Goal: Task Accomplishment & Management: Complete application form

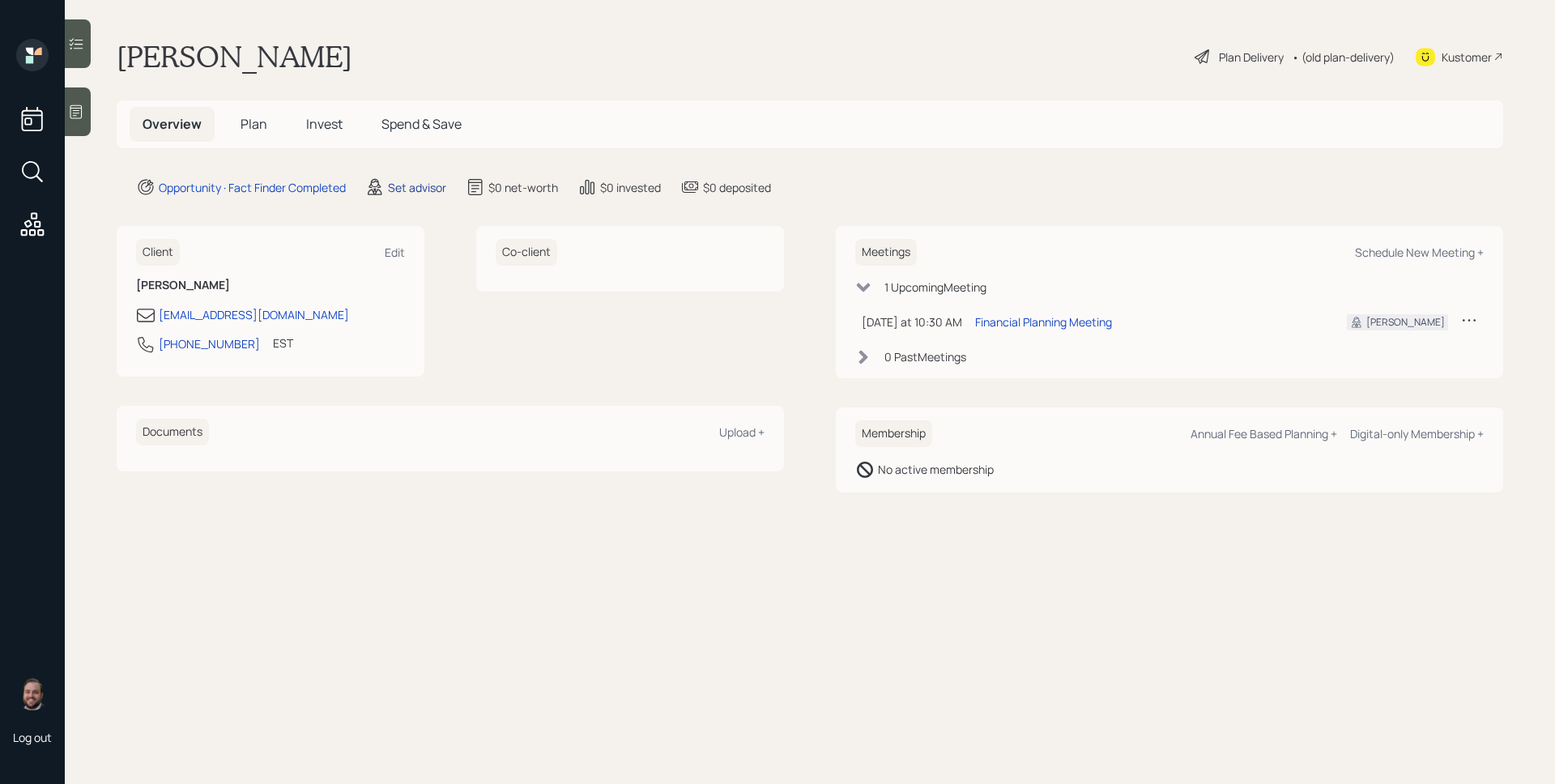
click at [427, 188] on div "Set advisor" at bounding box center [417, 186] width 58 height 17
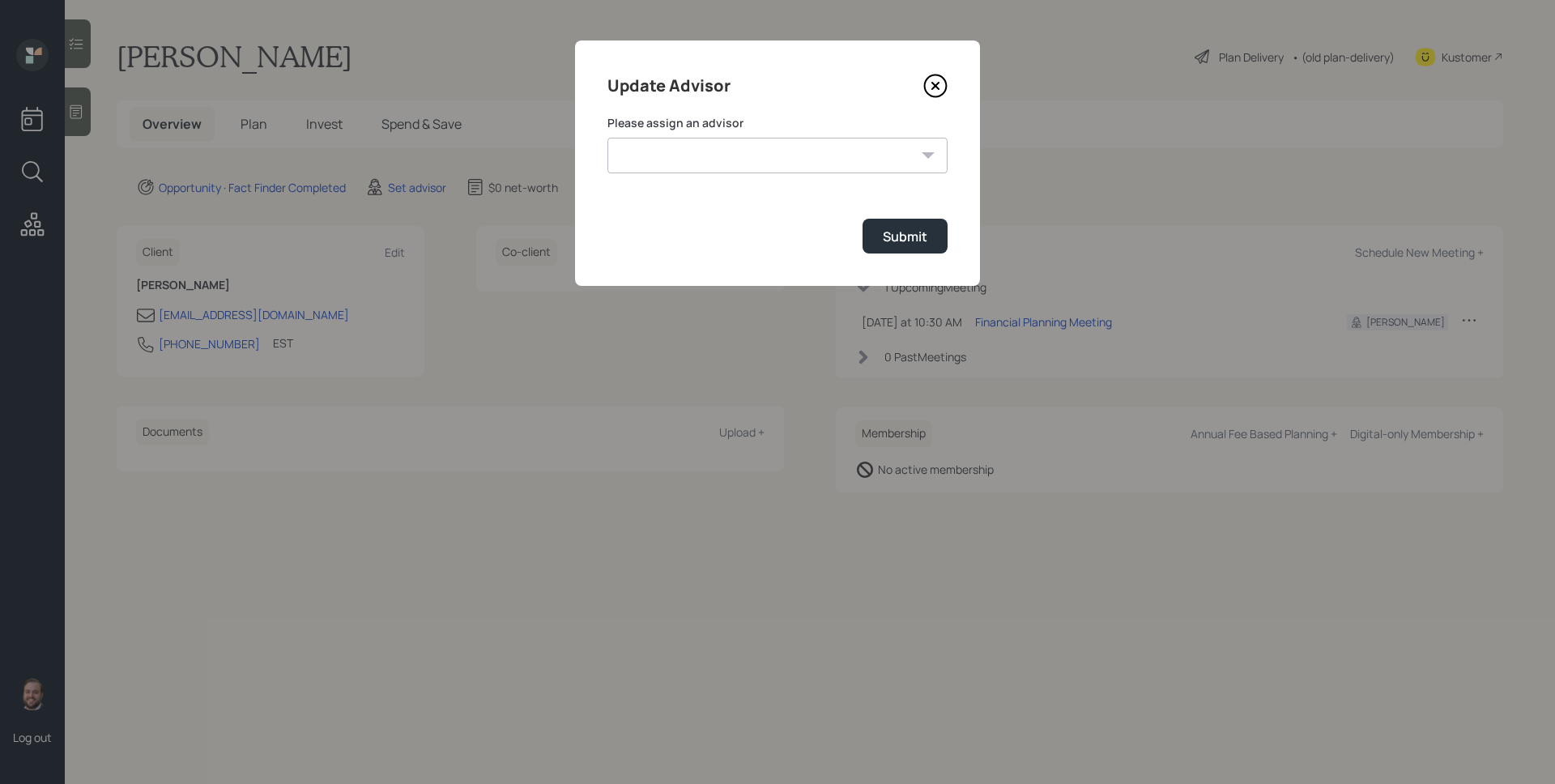
click at [668, 133] on div "Please assign an advisor [PERSON_NAME] [PERSON_NAME] End [PERSON_NAME] [PERSON_…" at bounding box center [777, 144] width 340 height 58
click at [675, 142] on select "[PERSON_NAME] [PERSON_NAME] End [PERSON_NAME] [PERSON_NAME] [PERSON_NAME] [PERS…" at bounding box center [777, 156] width 340 height 35
select select "d946c976-65aa-4529-ac9d-02c4f1114fc0"
click at [607, 138] on select "[PERSON_NAME] [PERSON_NAME] End [PERSON_NAME] [PERSON_NAME] [PERSON_NAME] [PERS…" at bounding box center [777, 156] width 340 height 35
click at [879, 240] on button "Submit" at bounding box center [905, 235] width 85 height 34
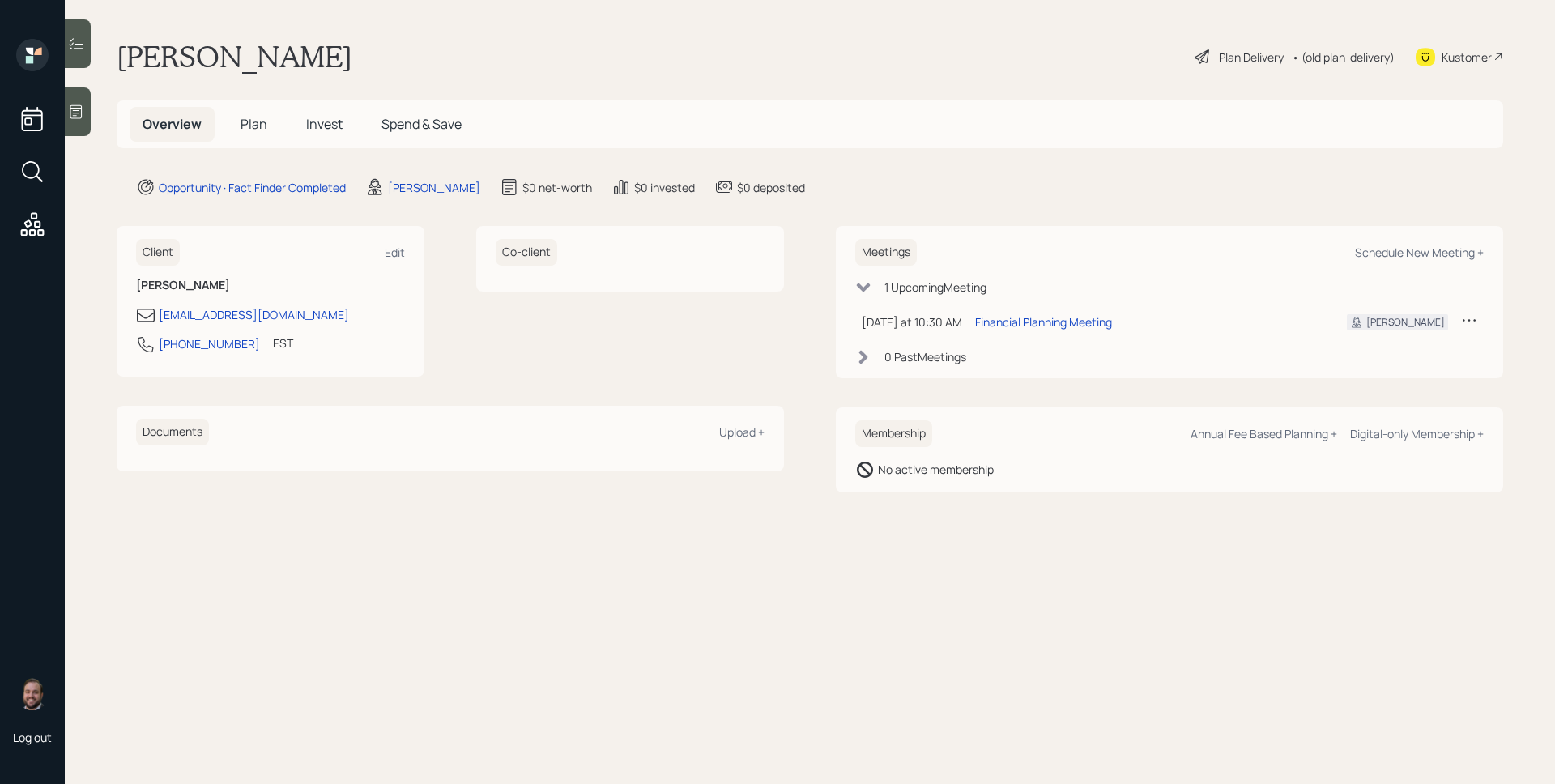
click at [85, 110] on div at bounding box center [77, 111] width 26 height 49
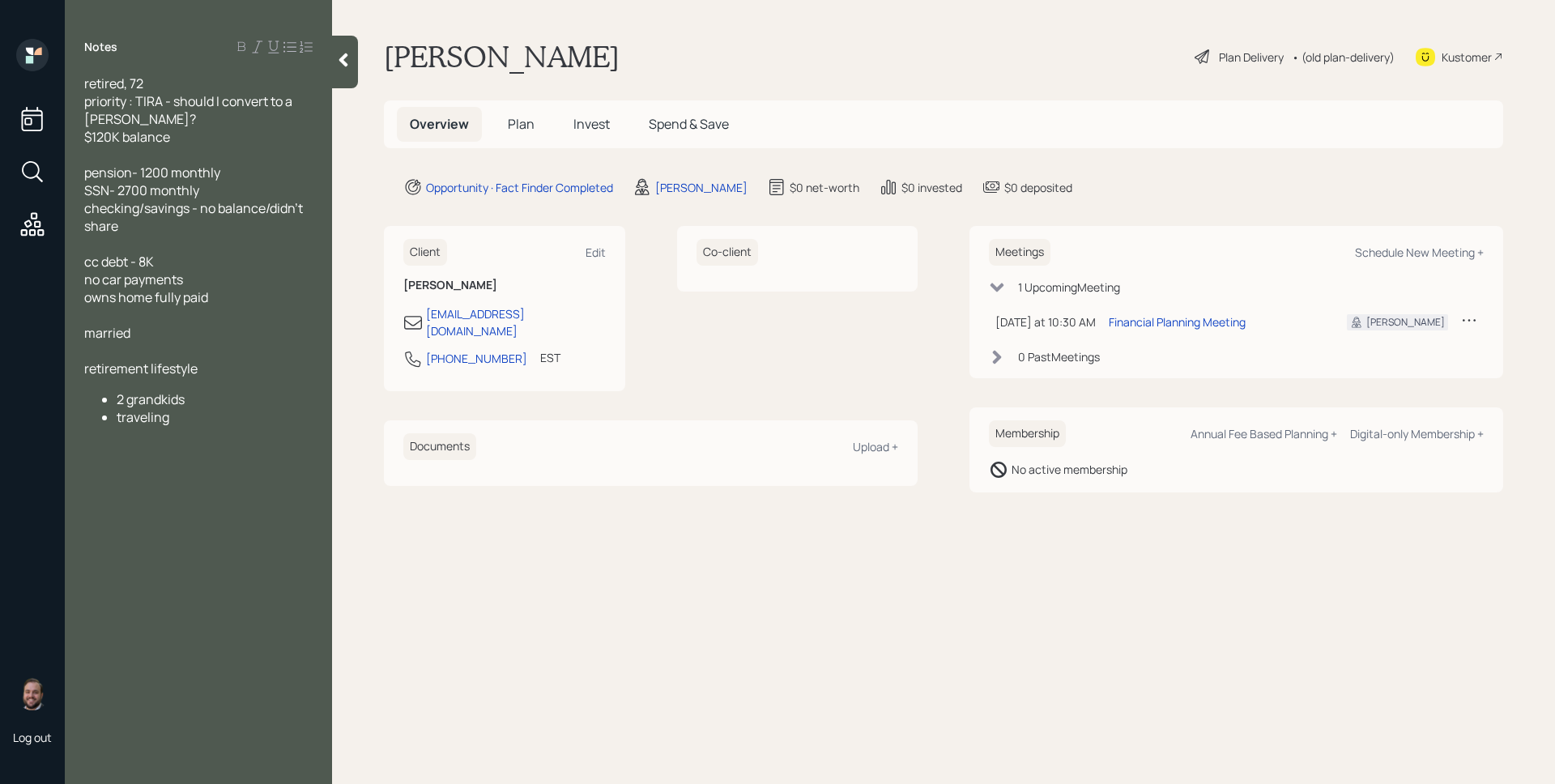
click at [522, 126] on span "Plan" at bounding box center [521, 124] width 27 height 18
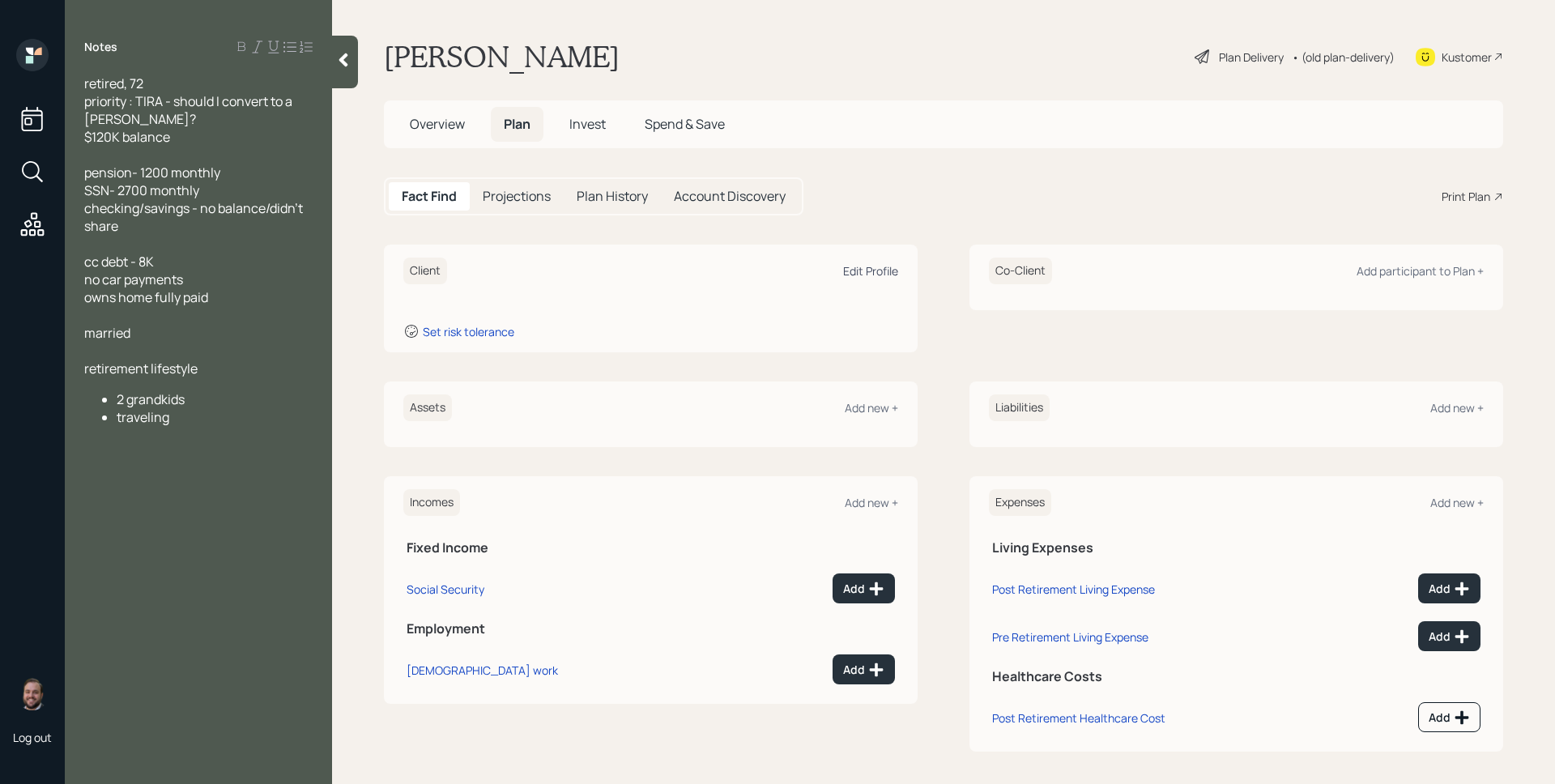
click at [864, 266] on div "Edit Profile" at bounding box center [871, 270] width 55 height 15
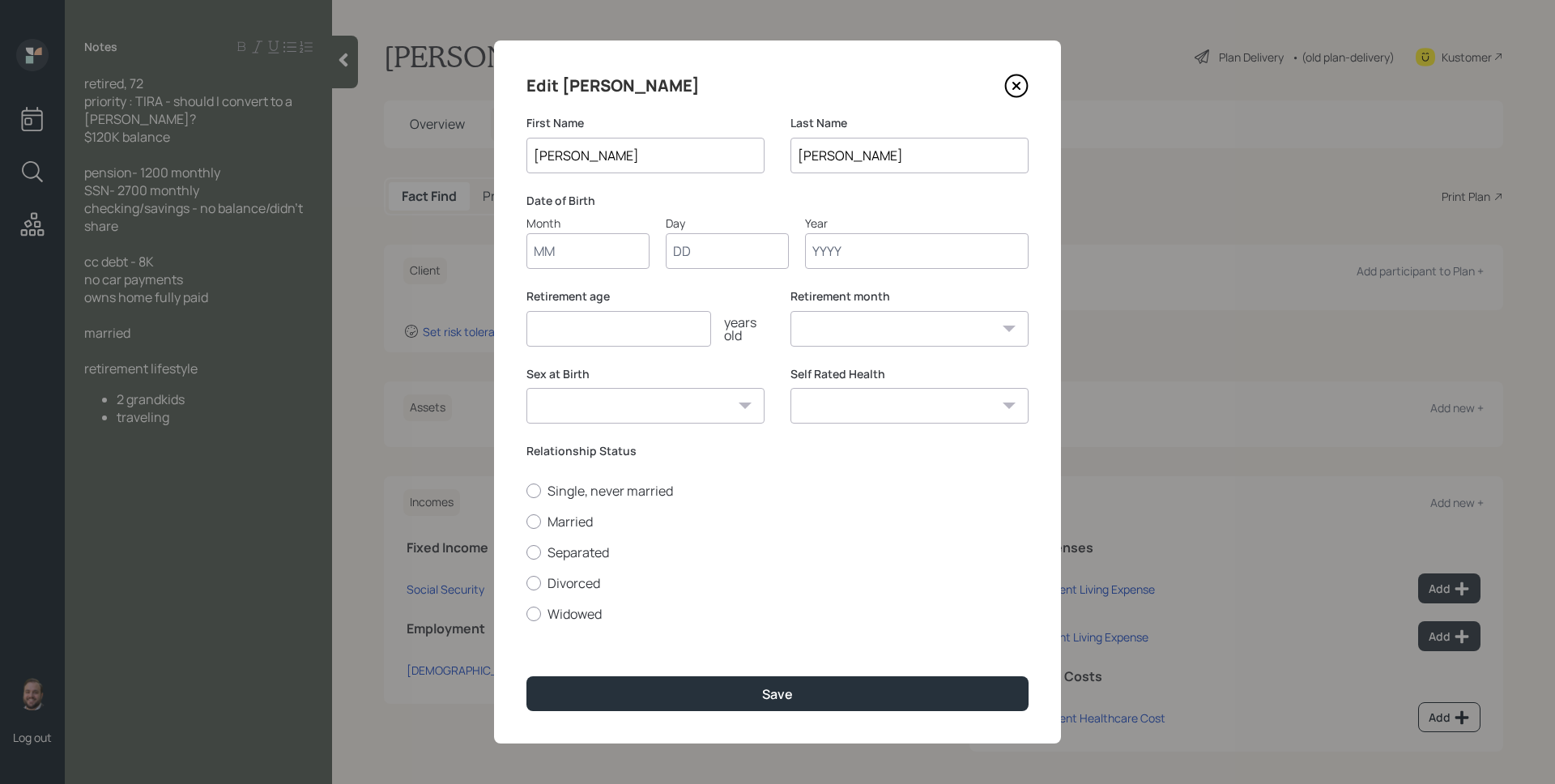
click at [622, 249] on input "Month" at bounding box center [588, 251] width 123 height 35
type input "01"
type input "1953"
select select "1"
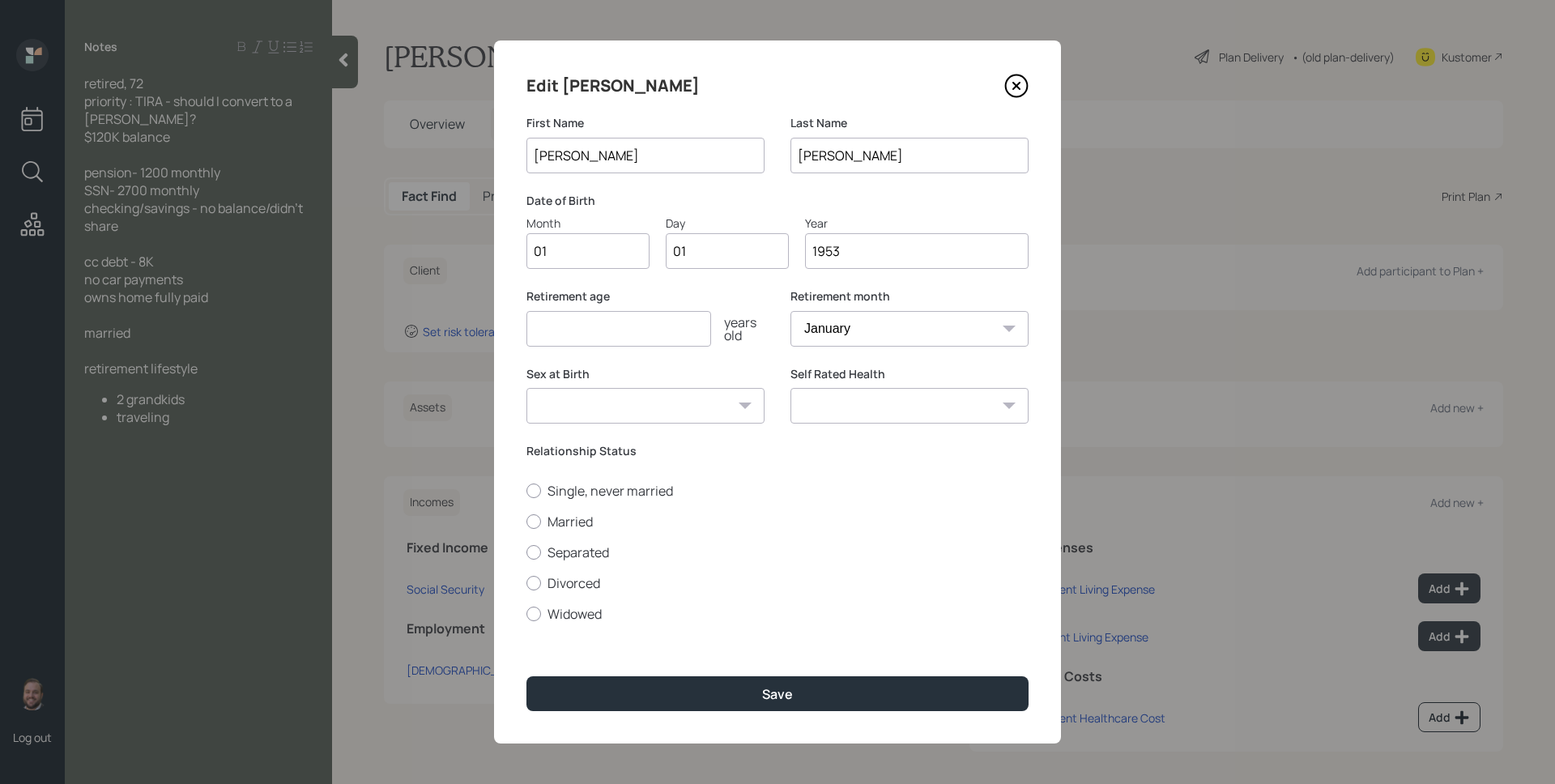
type input "1953"
type input "70"
click at [581, 520] on label "Married" at bounding box center [778, 521] width 502 height 18
click at [527, 521] on input "Married" at bounding box center [526, 521] width 1 height 1
radio input "true"
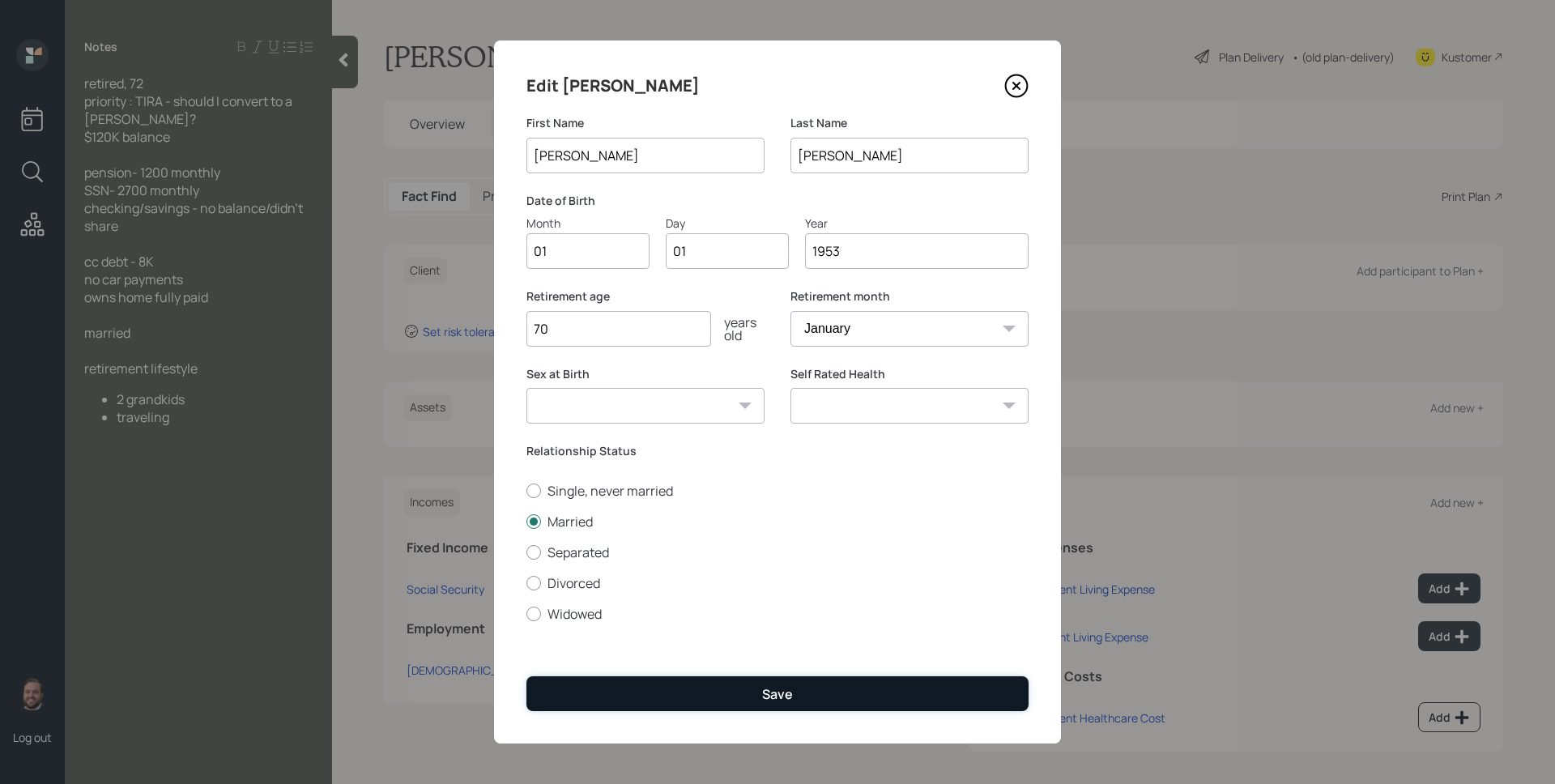
click at [766, 690] on div "Save" at bounding box center [777, 694] width 31 height 18
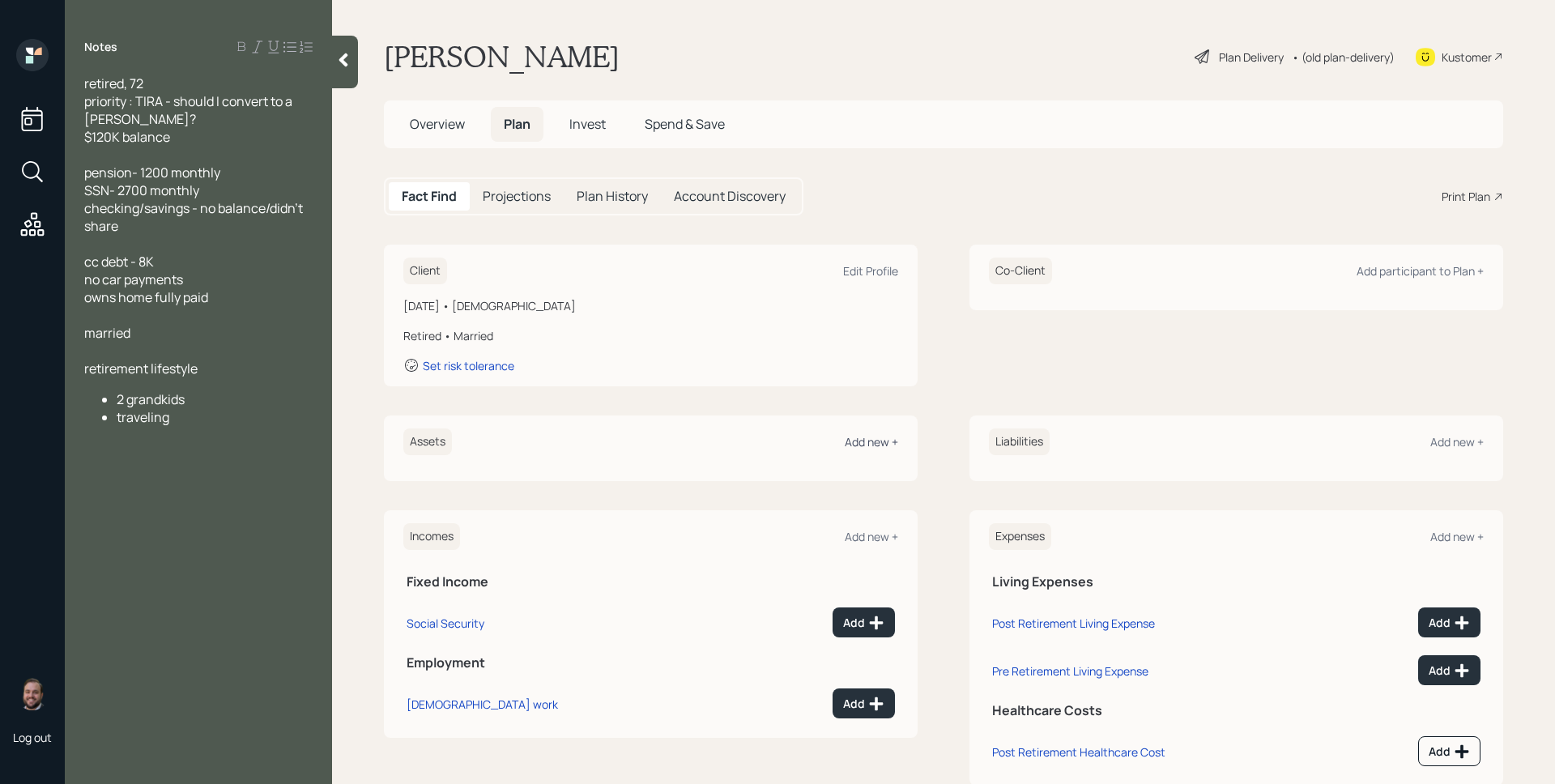
click at [856, 441] on div "Add new +" at bounding box center [872, 441] width 53 height 15
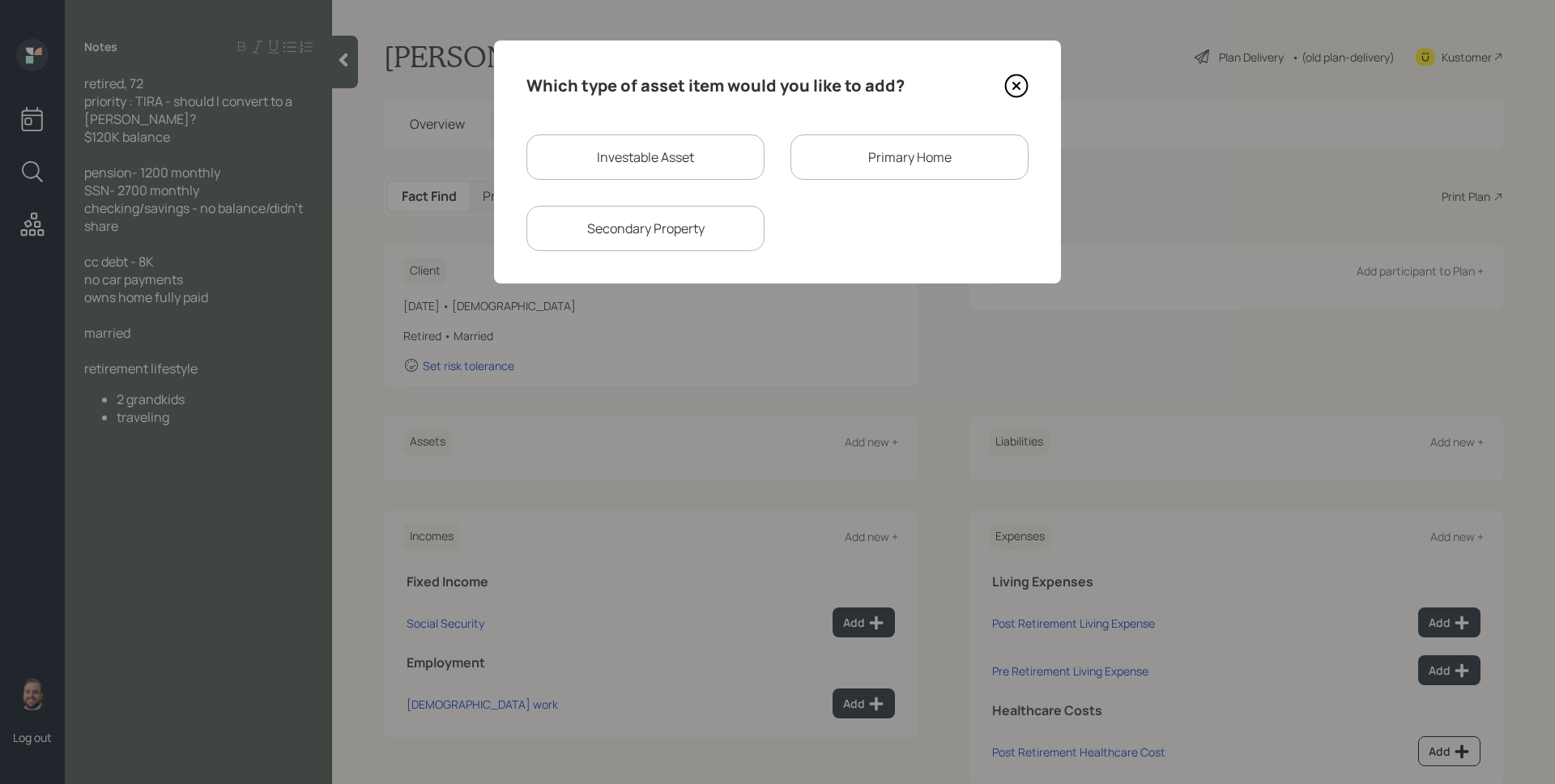
click at [599, 139] on div "Investable Asset" at bounding box center [645, 156] width 238 height 45
select select "taxable"
select select "balanced"
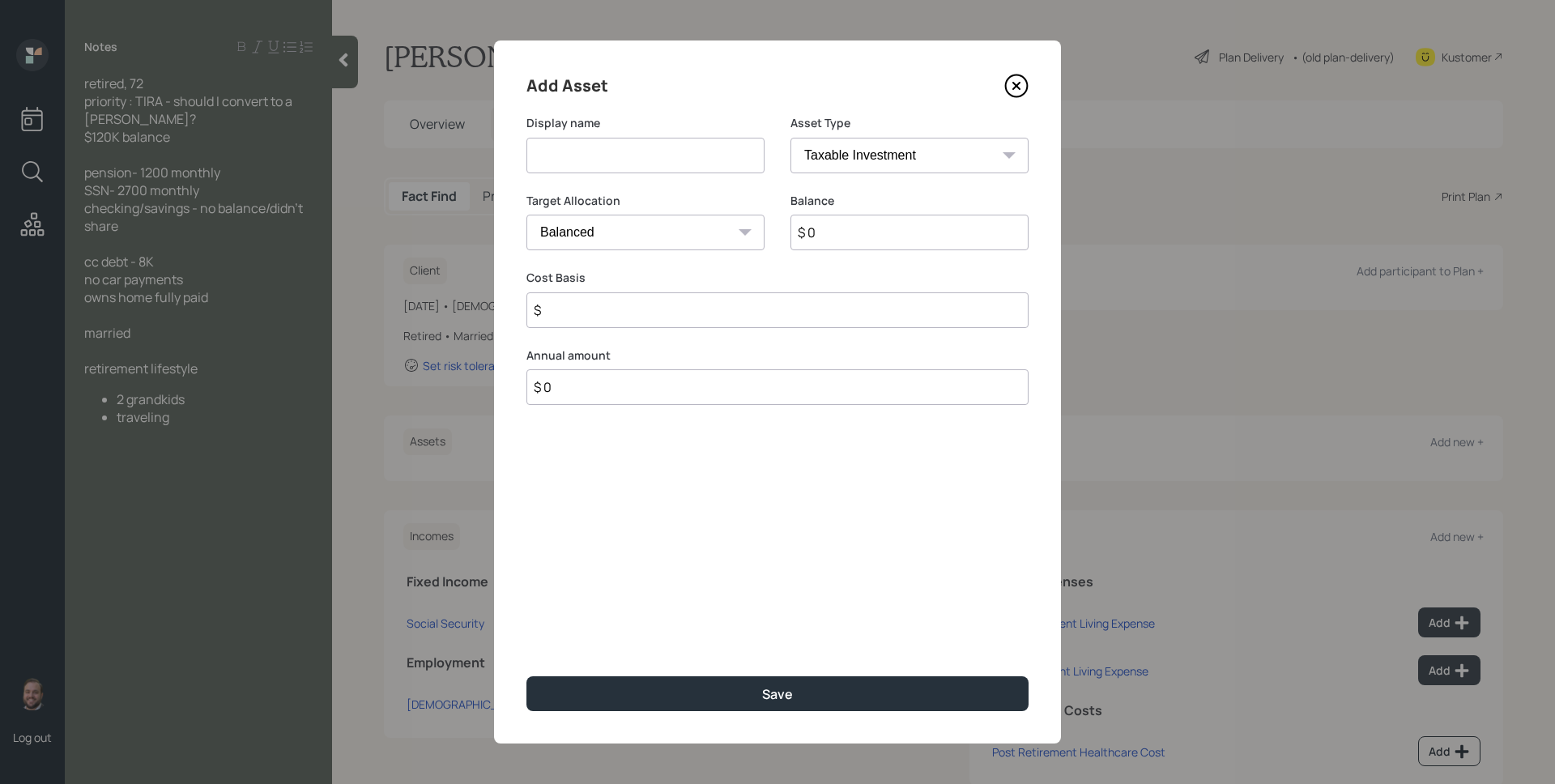
click at [608, 157] on input at bounding box center [645, 156] width 238 height 35
type input "Traditional IRA"
click at [825, 168] on select "SEP [PERSON_NAME] IRA 401(k) [PERSON_NAME] 401(k) 403(b) [PERSON_NAME] 403(b) 4…" at bounding box center [909, 156] width 238 height 35
select select "ira"
click at [790, 138] on select "SEP [PERSON_NAME] IRA 401(k) [PERSON_NAME] 401(k) 403(b) [PERSON_NAME] 403(b) 4…" at bounding box center [909, 156] width 238 height 35
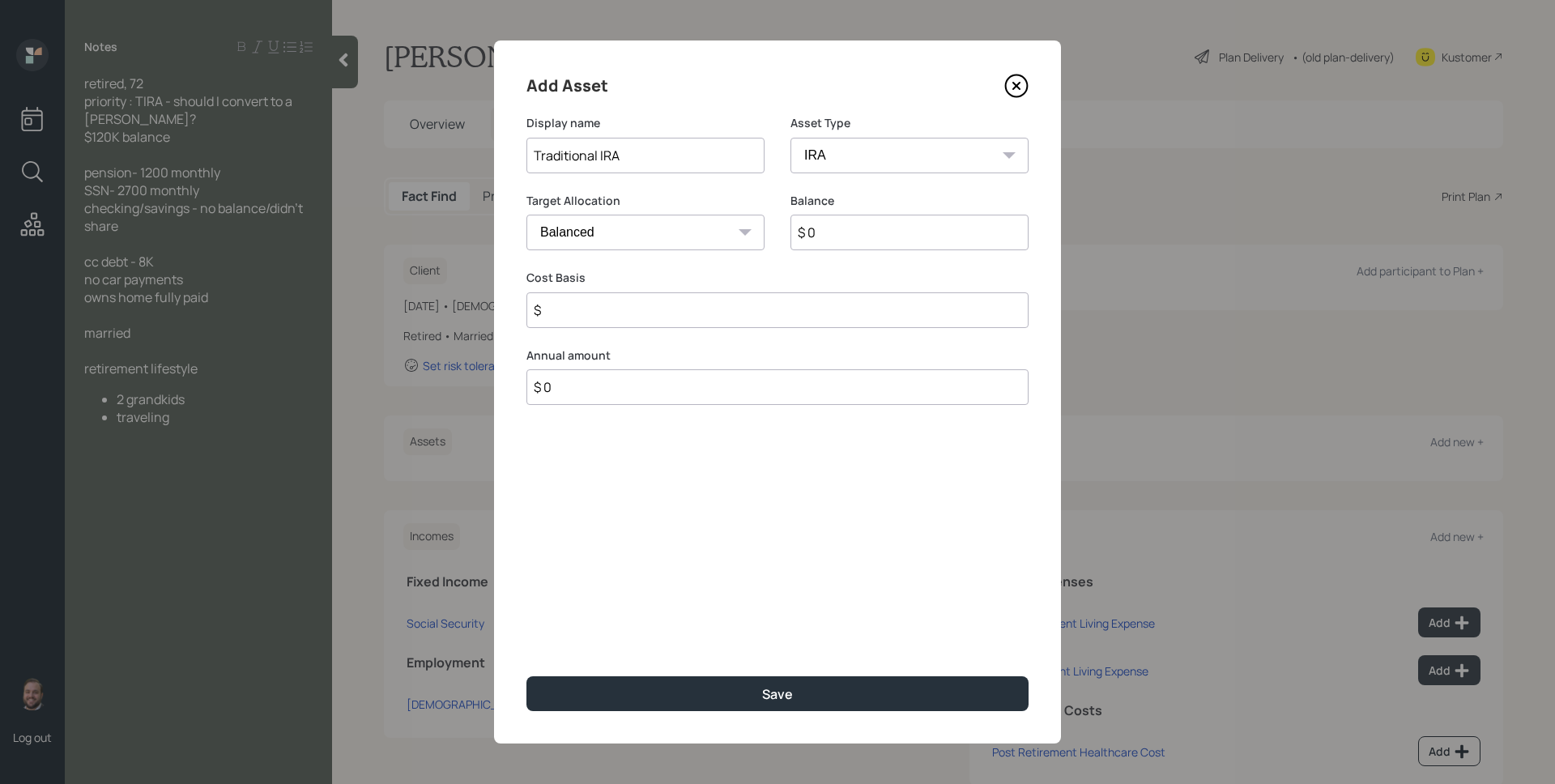
type input "$"
click at [865, 225] on input "$ 0" at bounding box center [909, 232] width 238 height 35
type input "$ 120,000"
type input "$ 0"
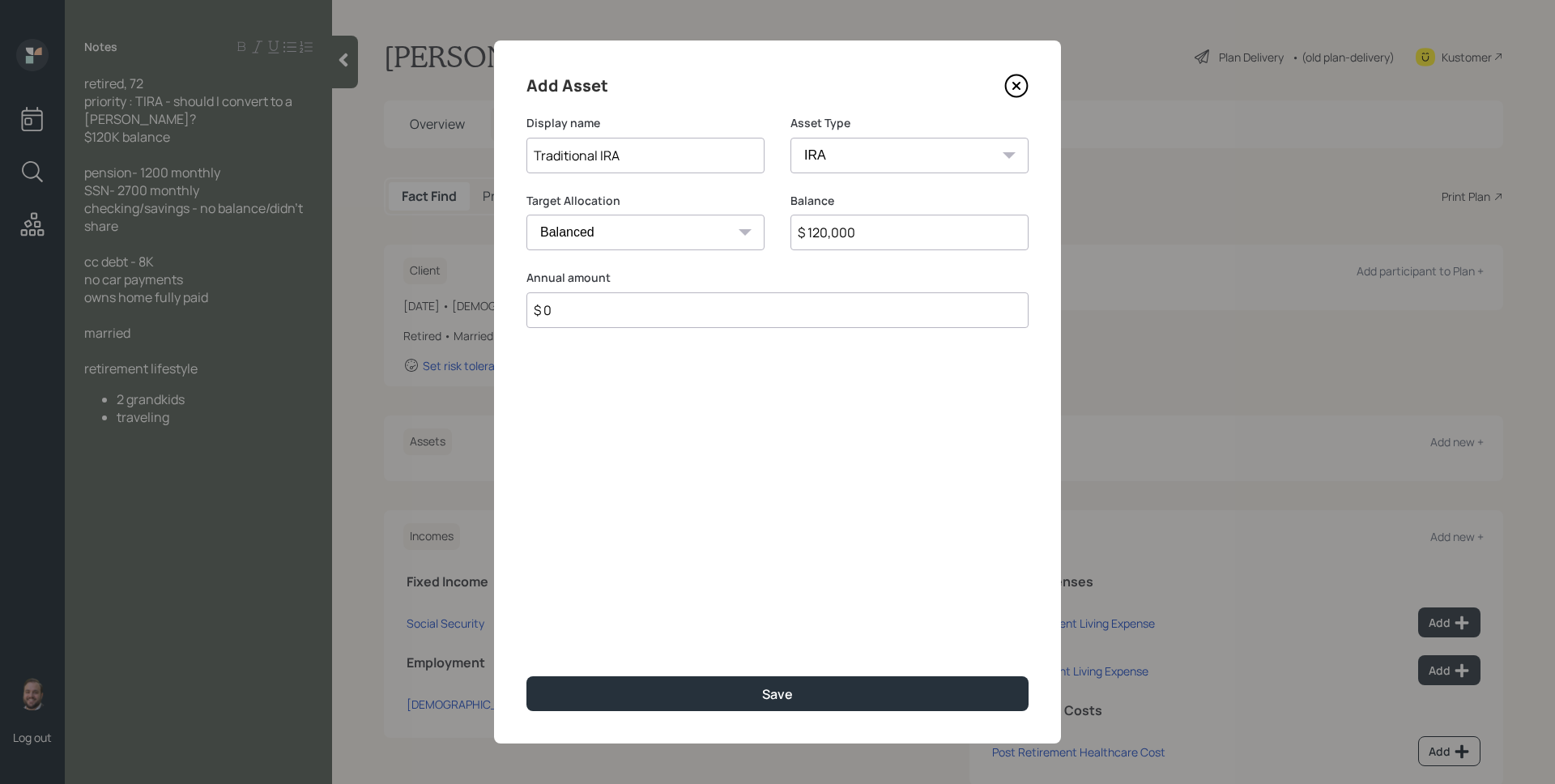
click at [527, 676] on button "Save" at bounding box center [778, 693] width 502 height 34
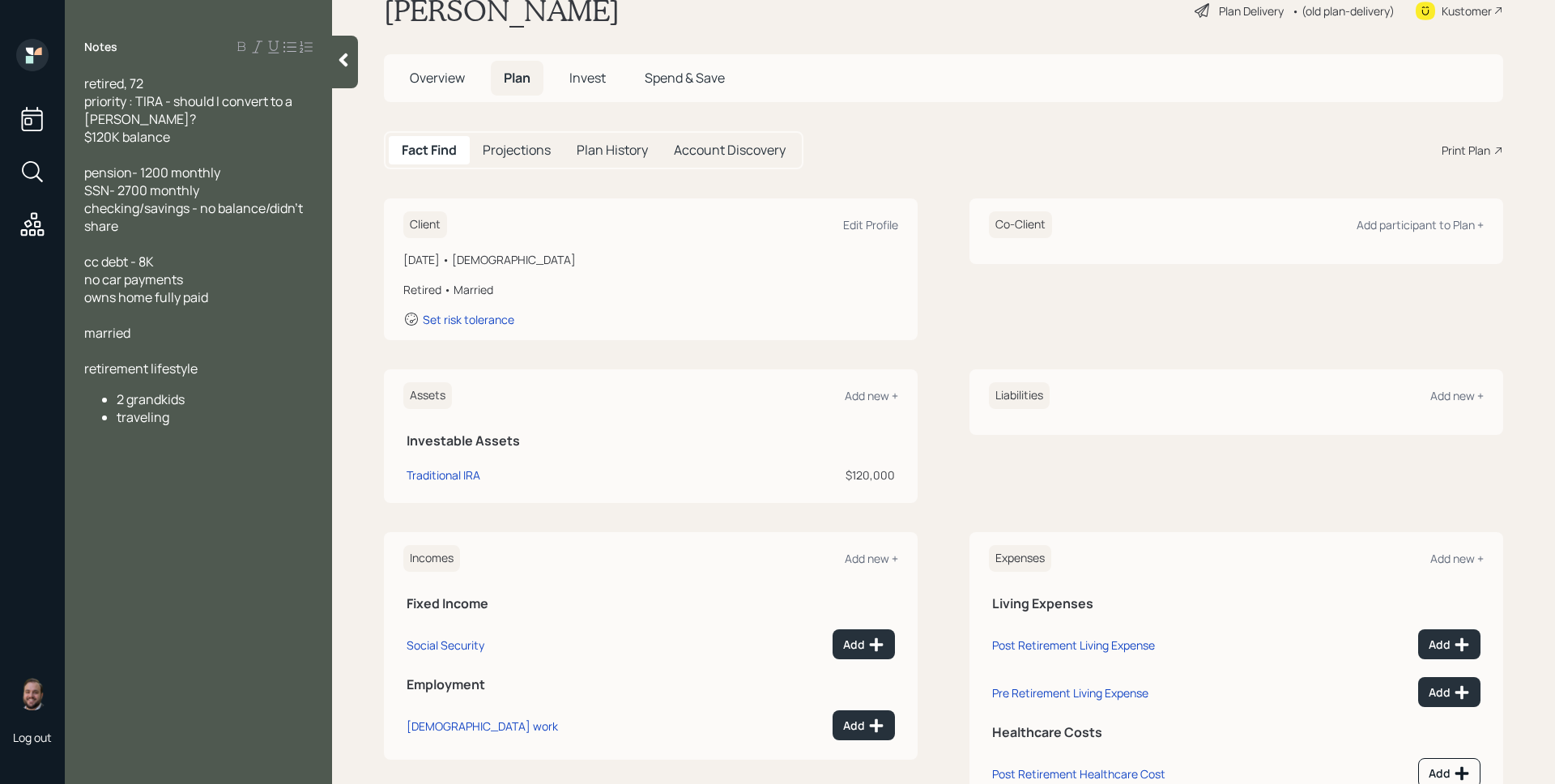
scroll to position [109, 0]
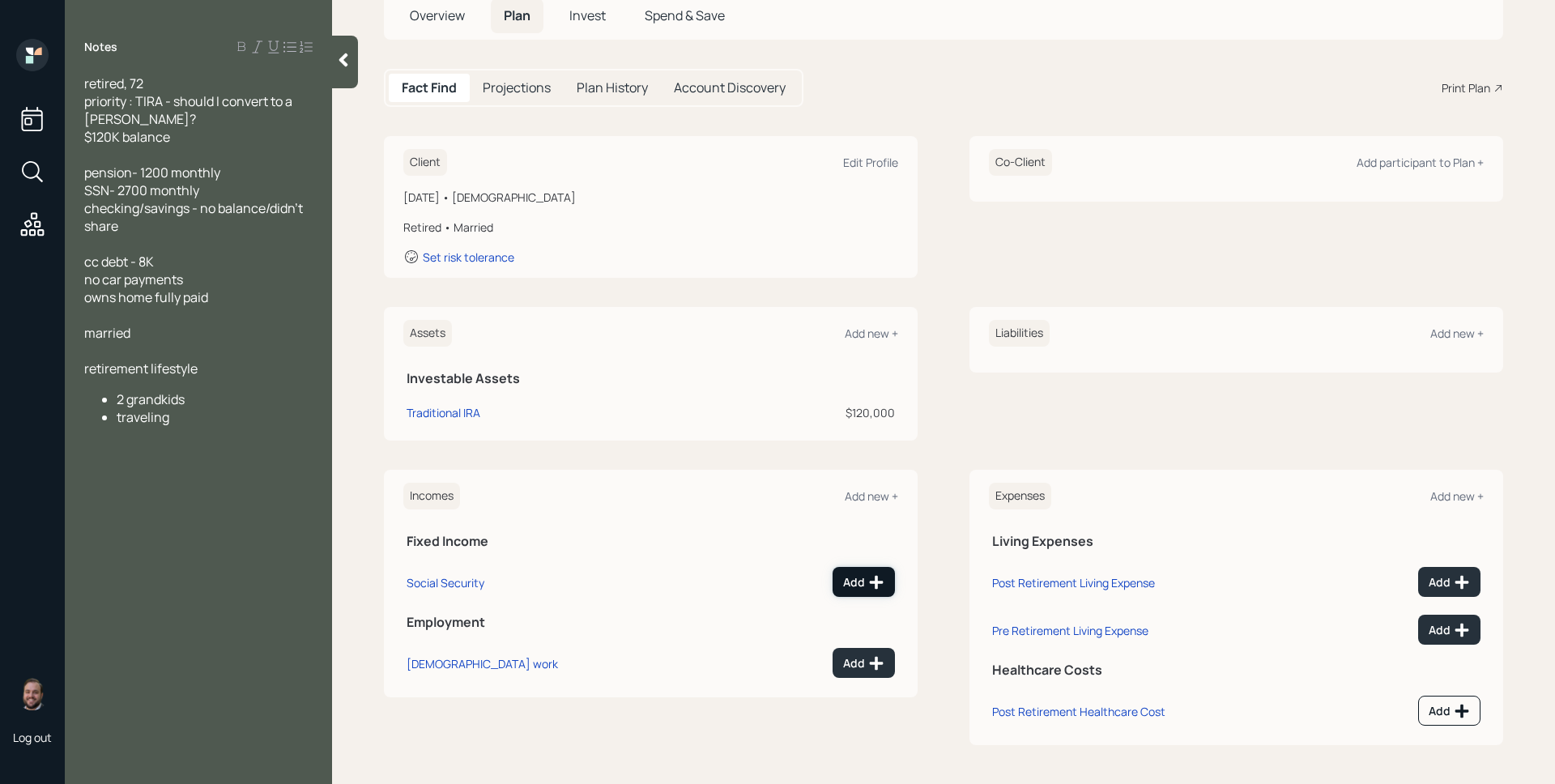
click at [850, 571] on button "Add" at bounding box center [864, 582] width 63 height 30
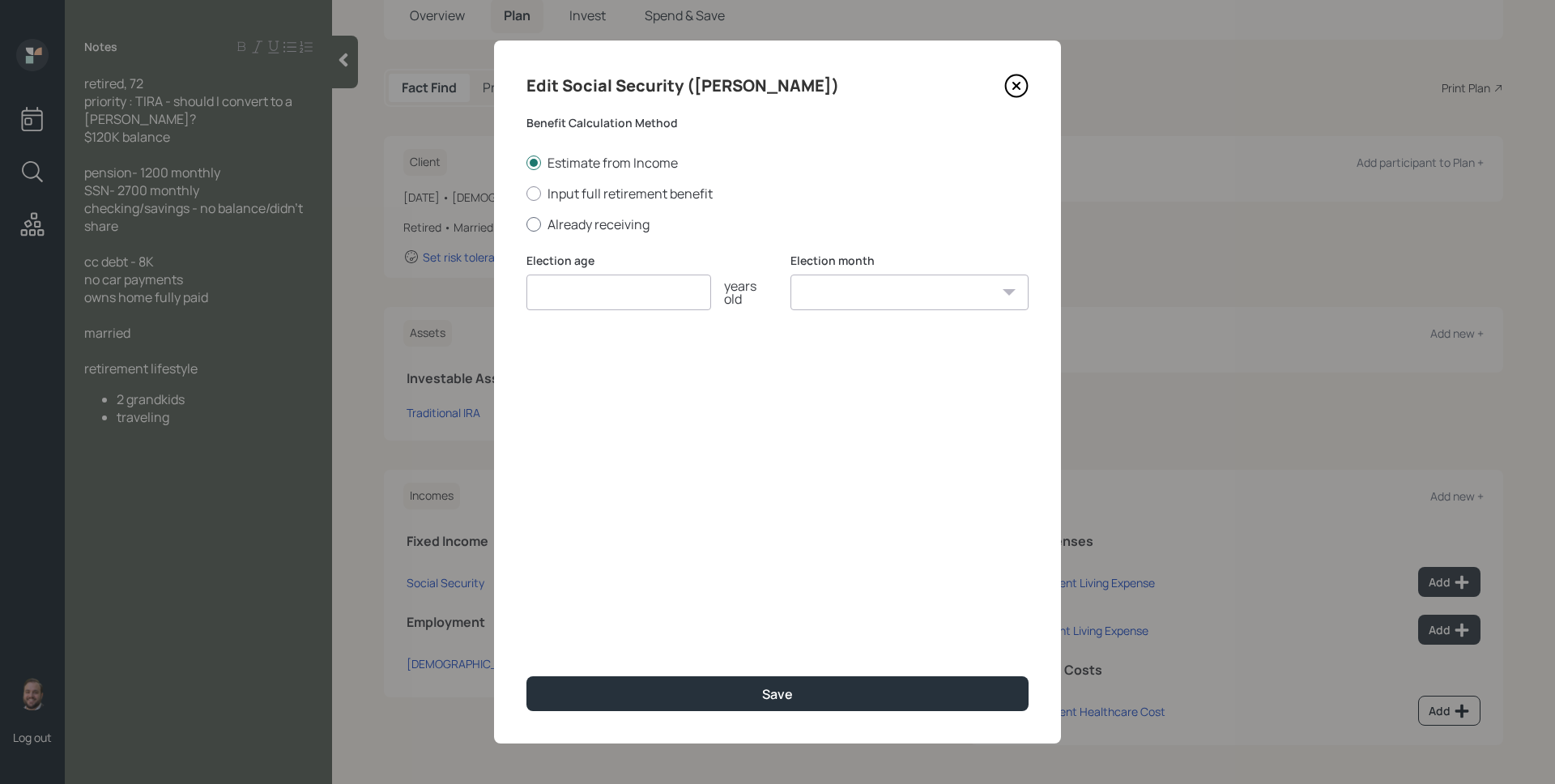
click at [543, 222] on label "Already receiving" at bounding box center [778, 225] width 502 height 18
click at [527, 224] on input "Already receiving" at bounding box center [526, 224] width 1 height 1
radio input "true"
click at [584, 294] on input "number" at bounding box center [619, 293] width 185 height 35
type input "70"
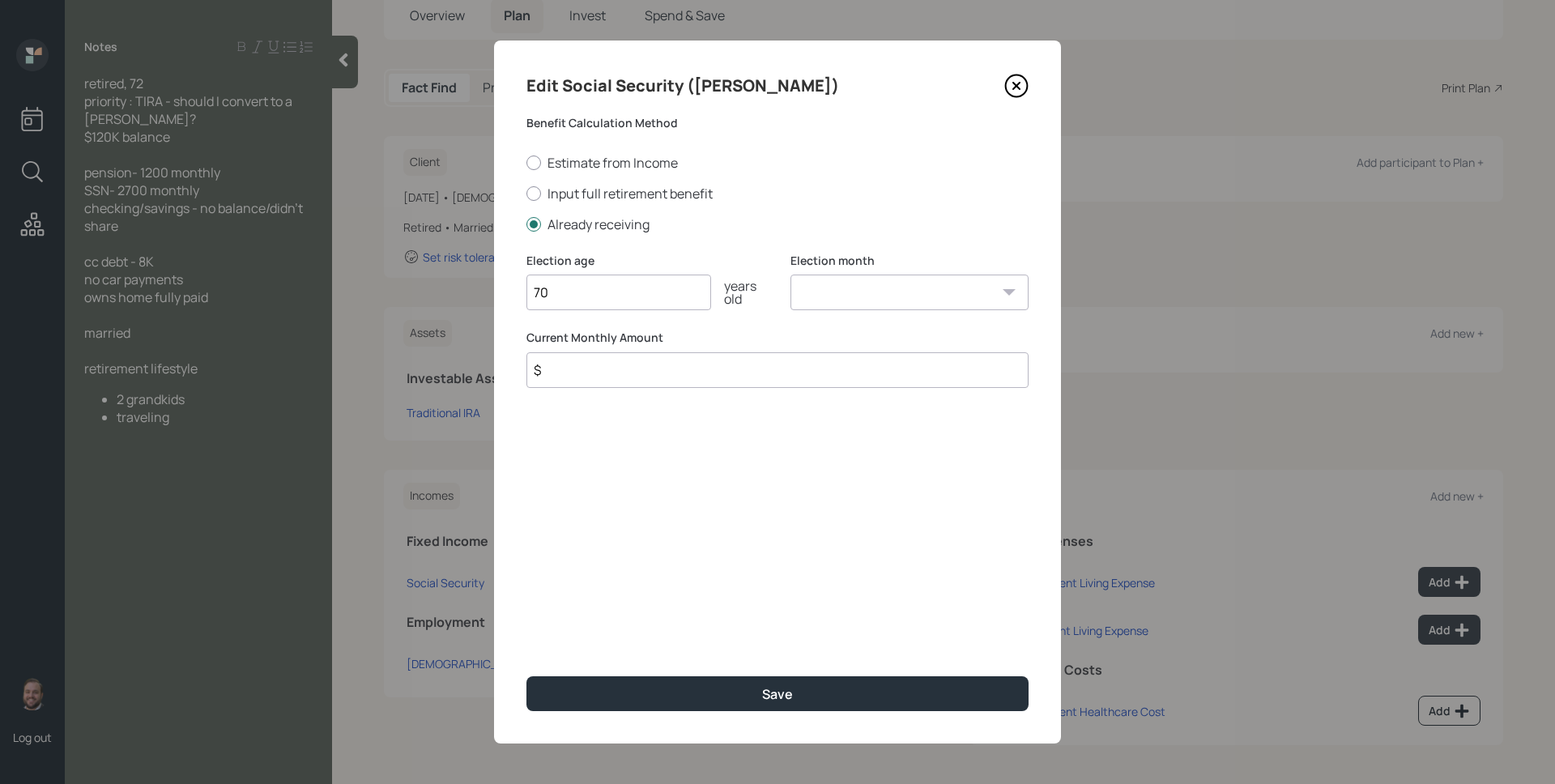
select select "1"
click at [790, 275] on select "January February March April May June July August September October November De…" at bounding box center [909, 293] width 238 height 35
type input "$ 2,700"
click at [527, 676] on button "Save" at bounding box center [778, 693] width 502 height 34
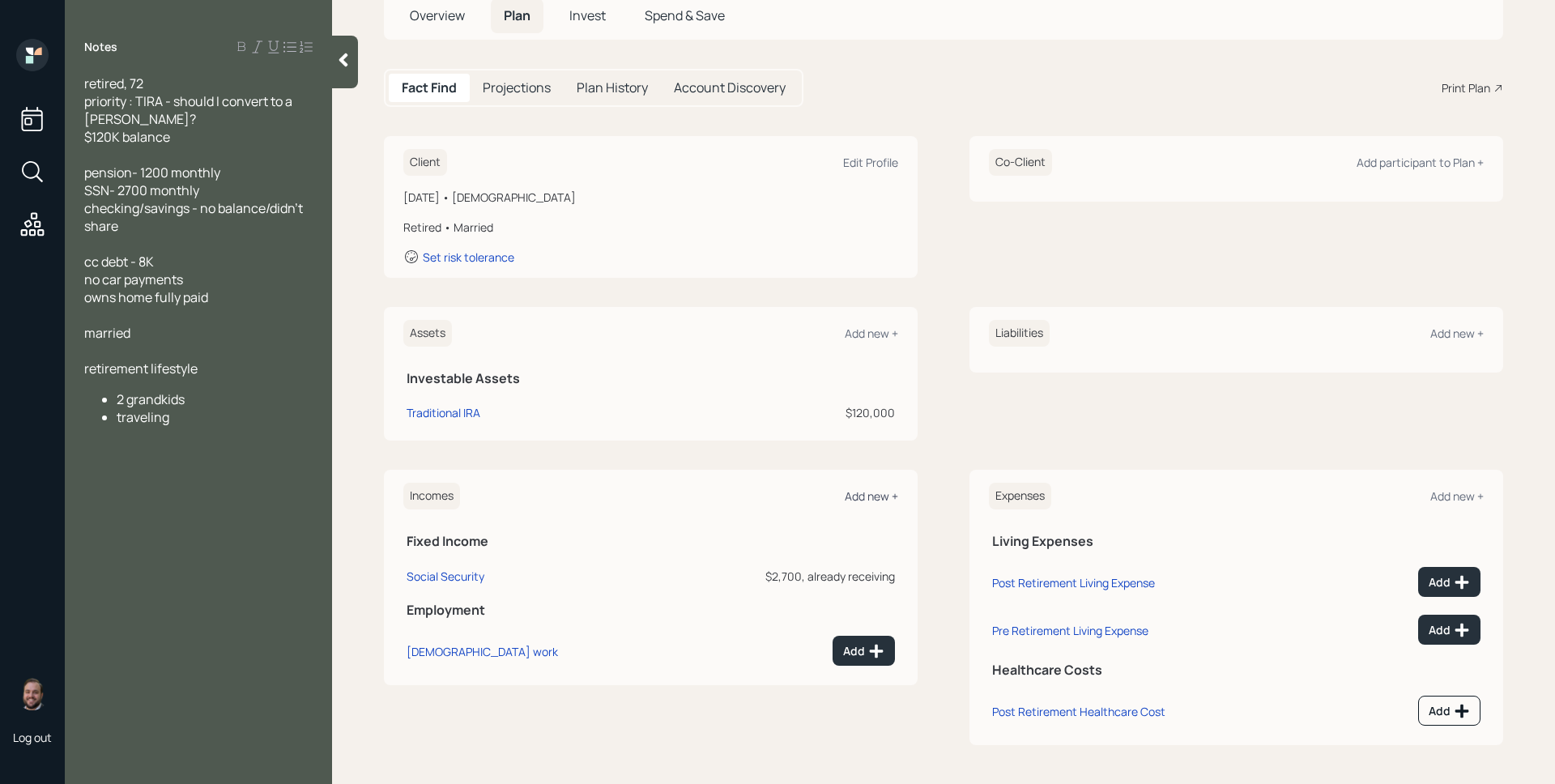
click at [883, 498] on div "Add new +" at bounding box center [872, 495] width 53 height 15
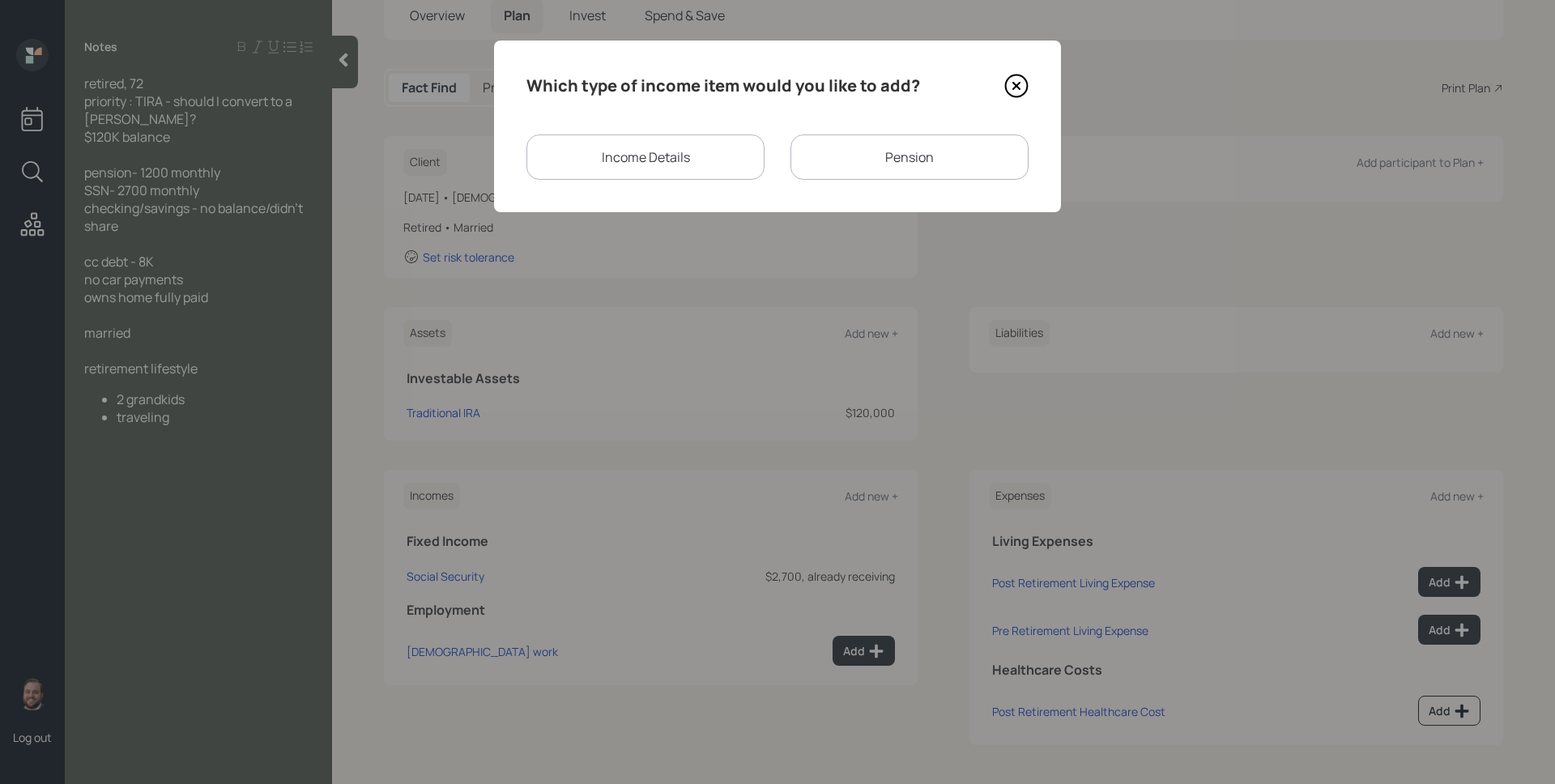
click at [827, 172] on div "Pension" at bounding box center [909, 156] width 238 height 45
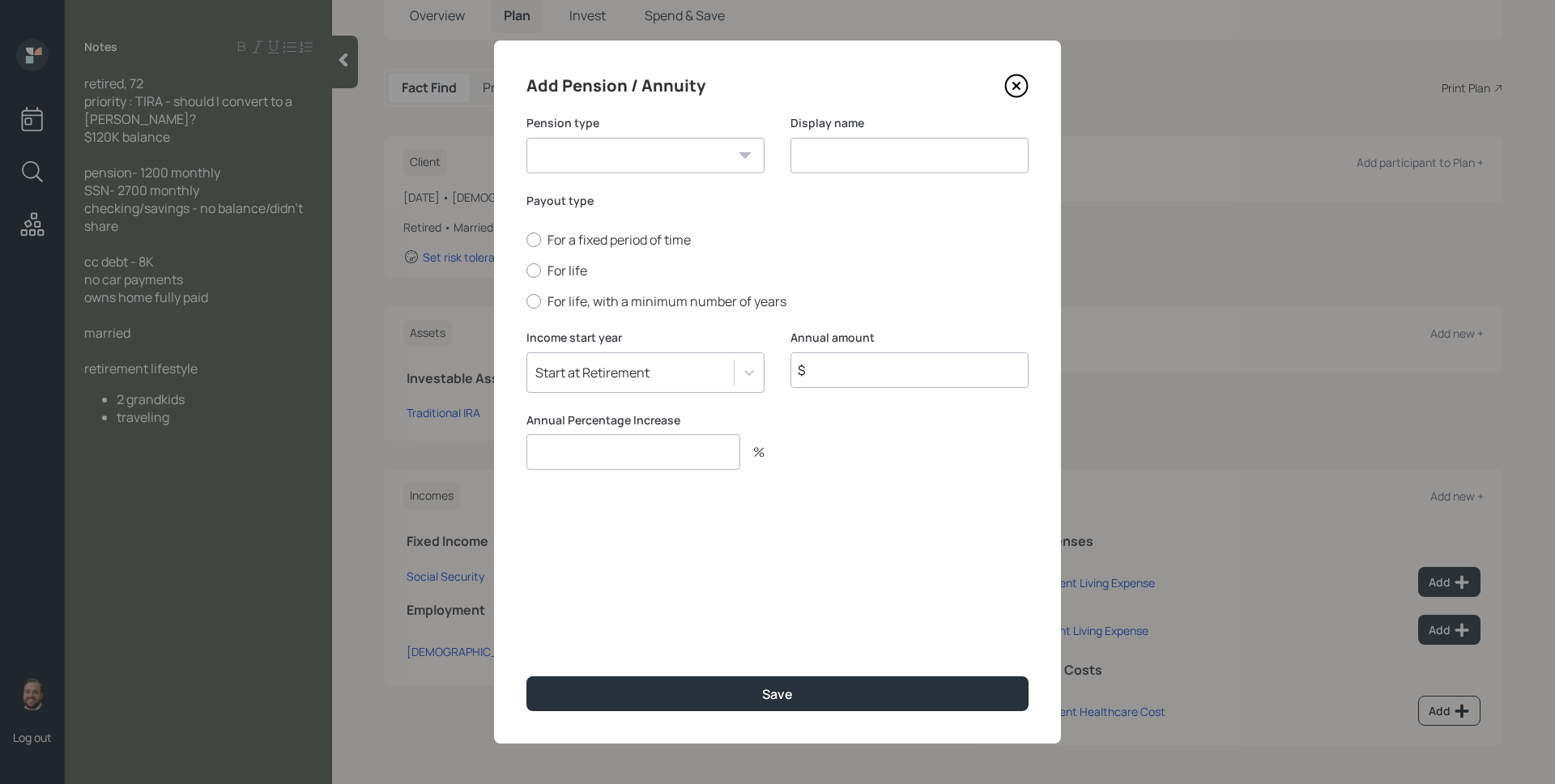
click at [702, 164] on select "Pension Annuity" at bounding box center [645, 156] width 238 height 35
select select "pension"
click at [527, 138] on select "Pension Annuity" at bounding box center [645, 156] width 238 height 35
click at [805, 164] on input at bounding box center [909, 156] width 238 height 35
type input "Pension"
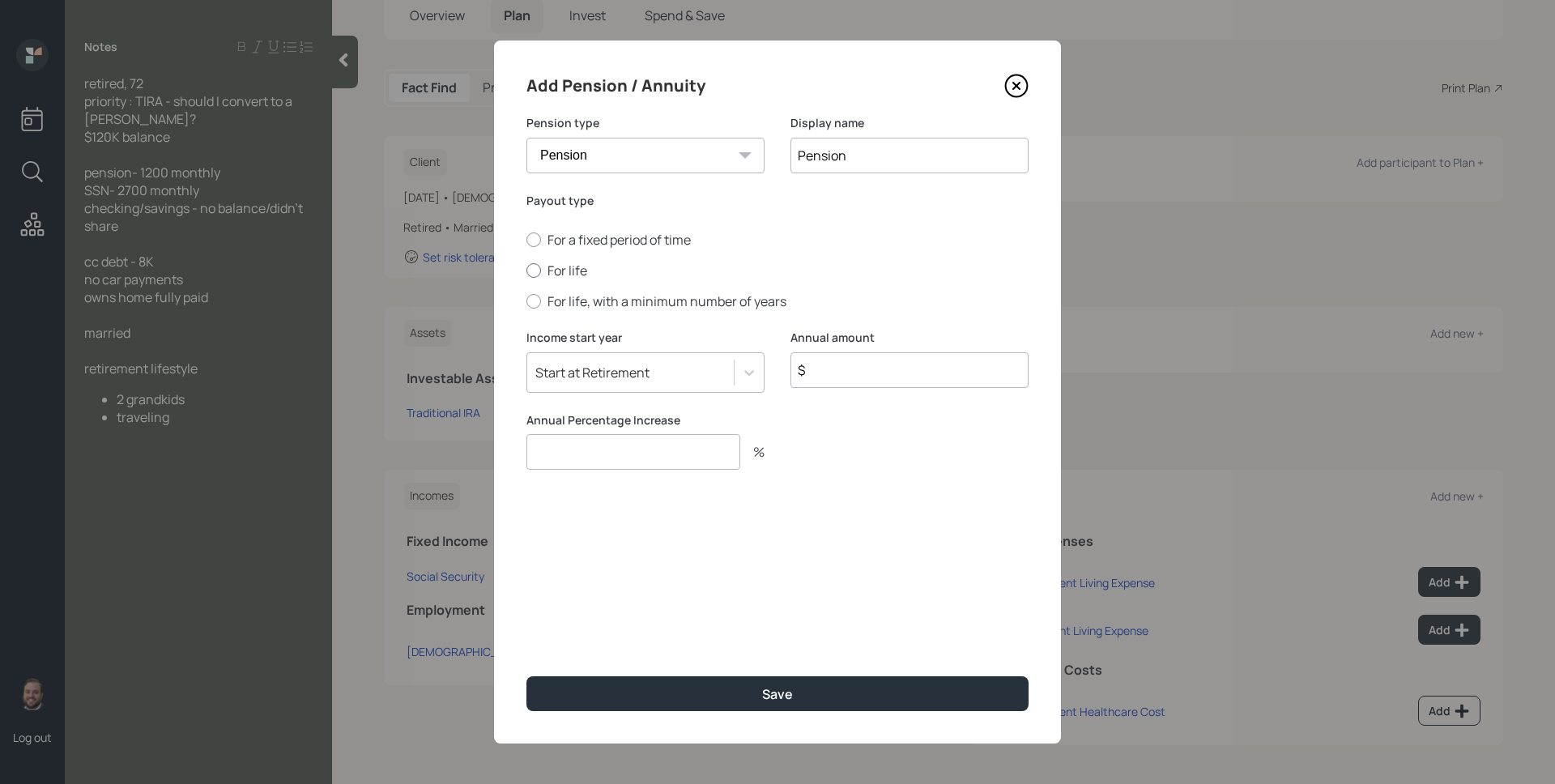
click at [582, 265] on label "For life" at bounding box center [778, 270] width 502 height 18
click at [527, 270] on input "For life" at bounding box center [526, 270] width 1 height 1
radio input "true"
click at [846, 360] on input "$" at bounding box center [909, 370] width 238 height 35
type input "$ 14,400"
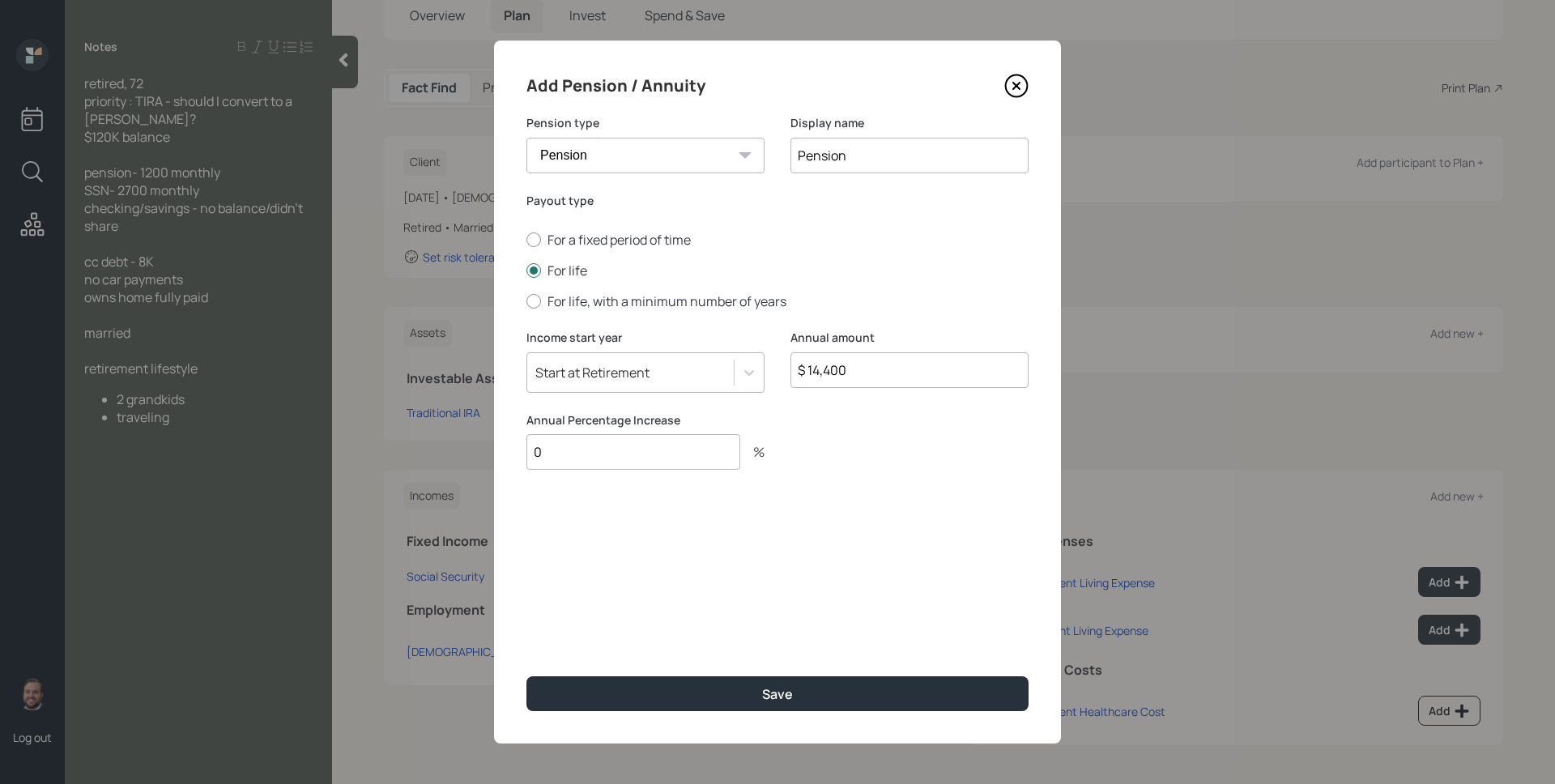
type input "0"
click at [527, 676] on button "Save" at bounding box center [778, 693] width 502 height 34
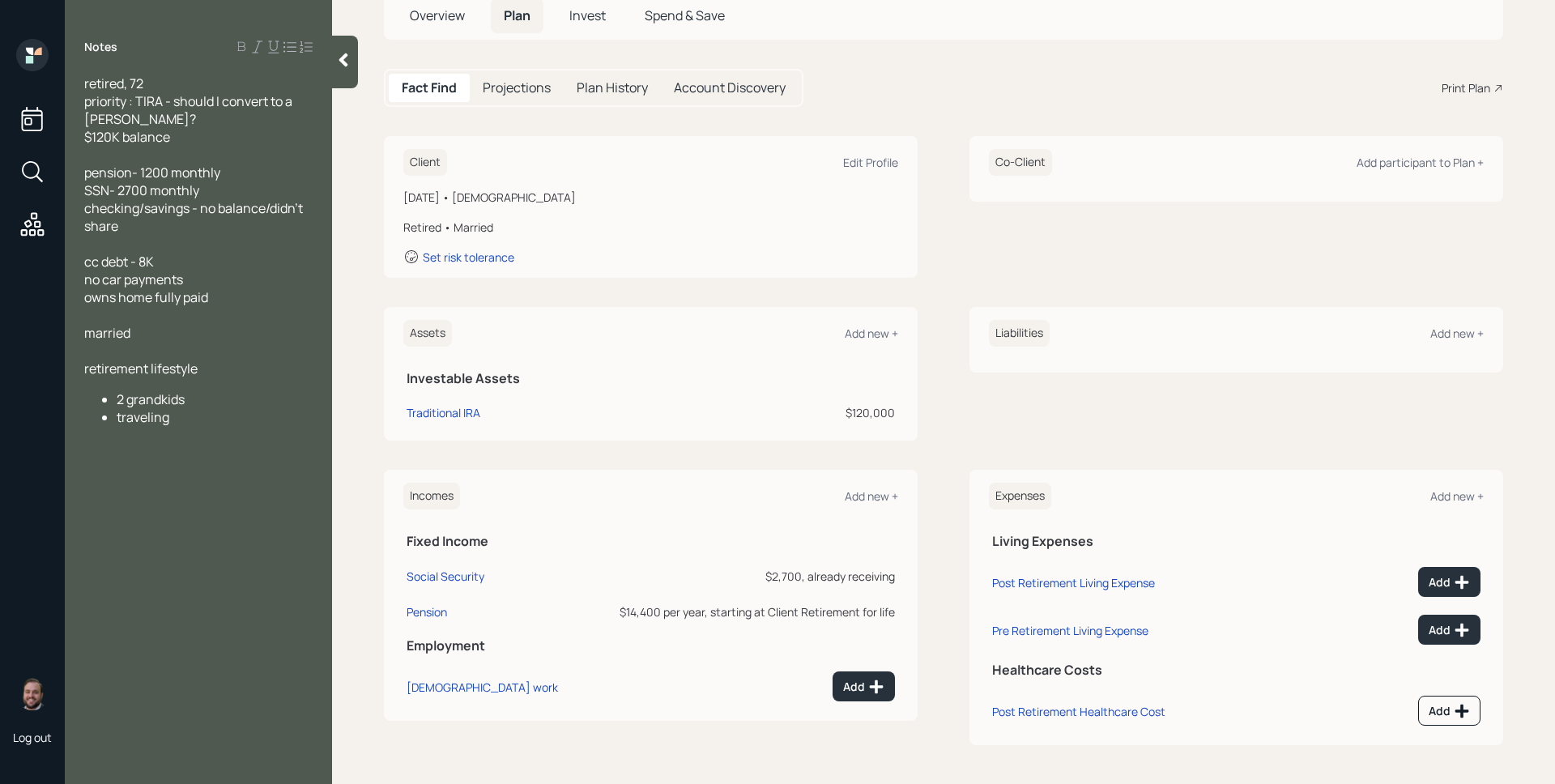
click at [878, 322] on div "Assets Add new +" at bounding box center [651, 333] width 495 height 27
click at [878, 325] on div "Add new +" at bounding box center [872, 332] width 53 height 15
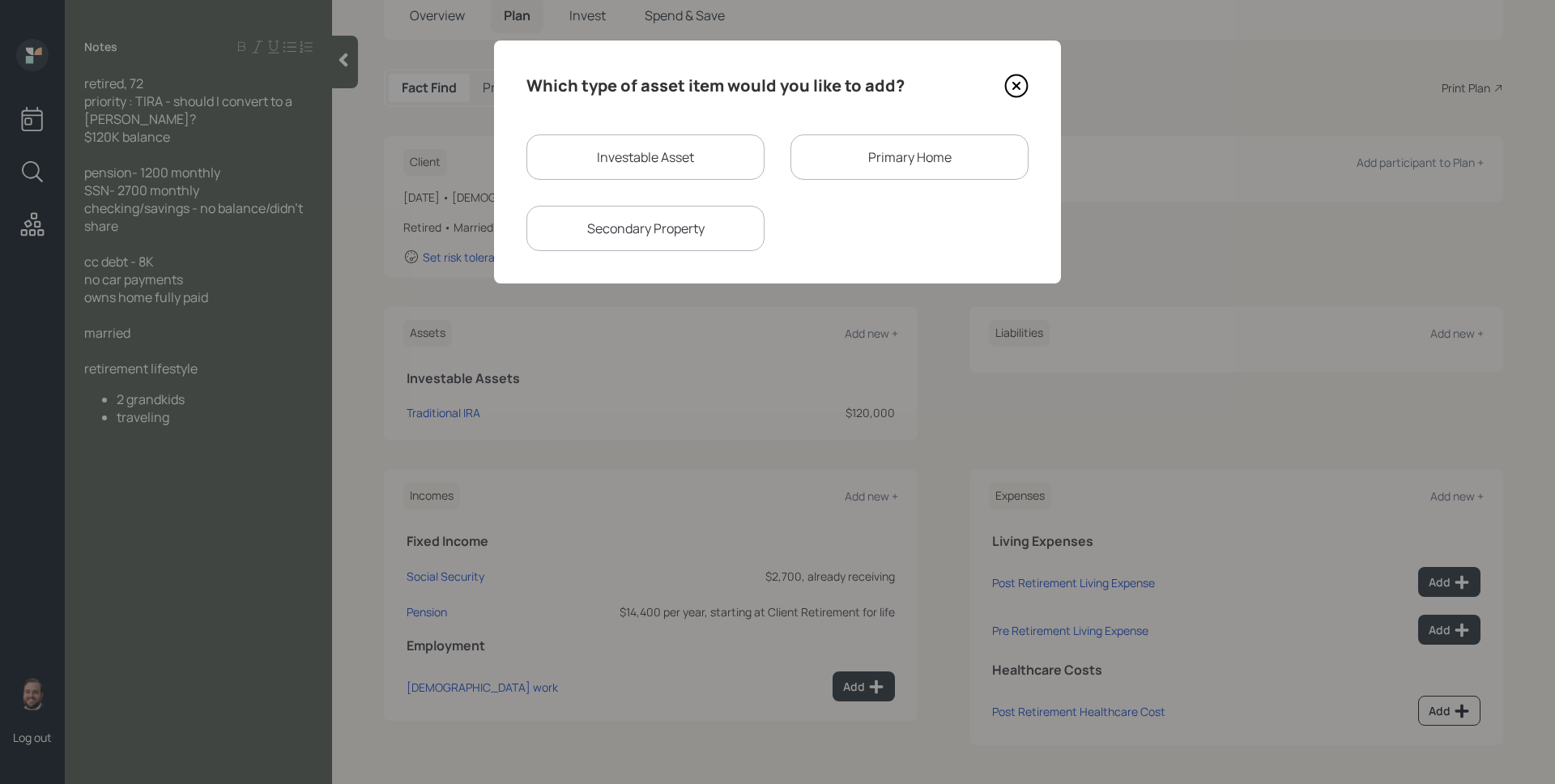
click at [874, 164] on div "Primary Home" at bounding box center [909, 156] width 238 height 45
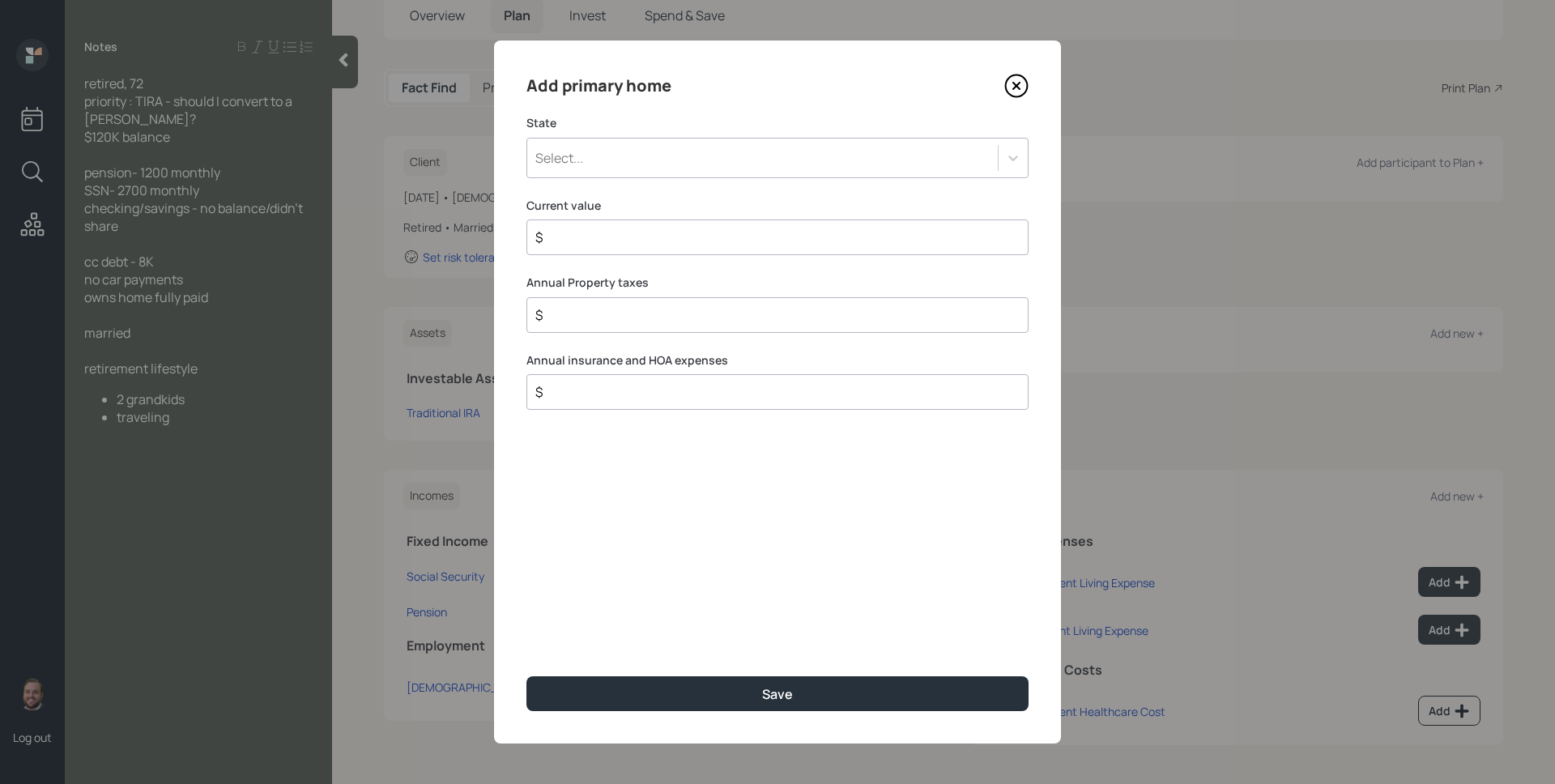
click at [727, 167] on div "Select..." at bounding box center [762, 157] width 470 height 27
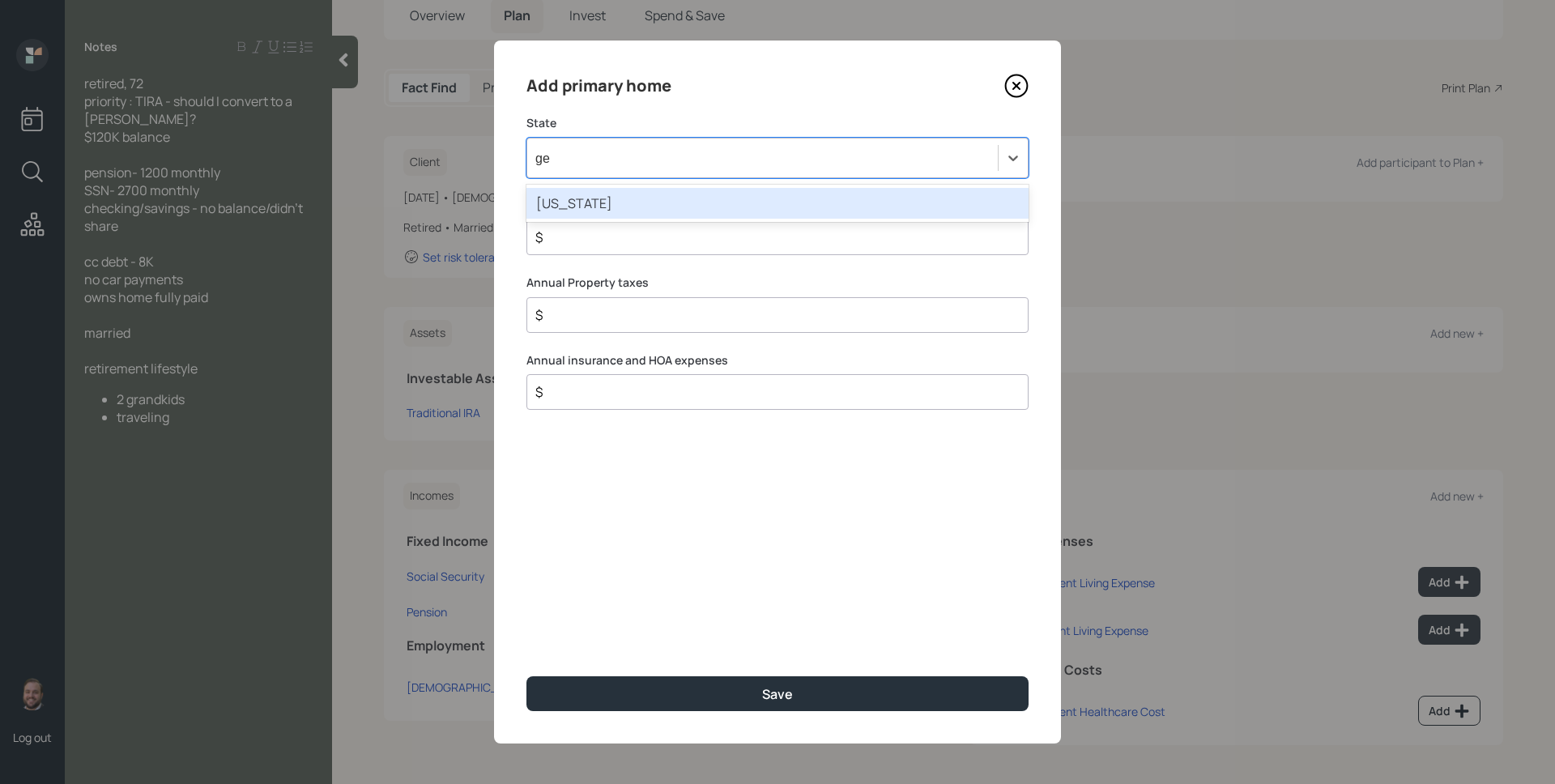
type input "geo"
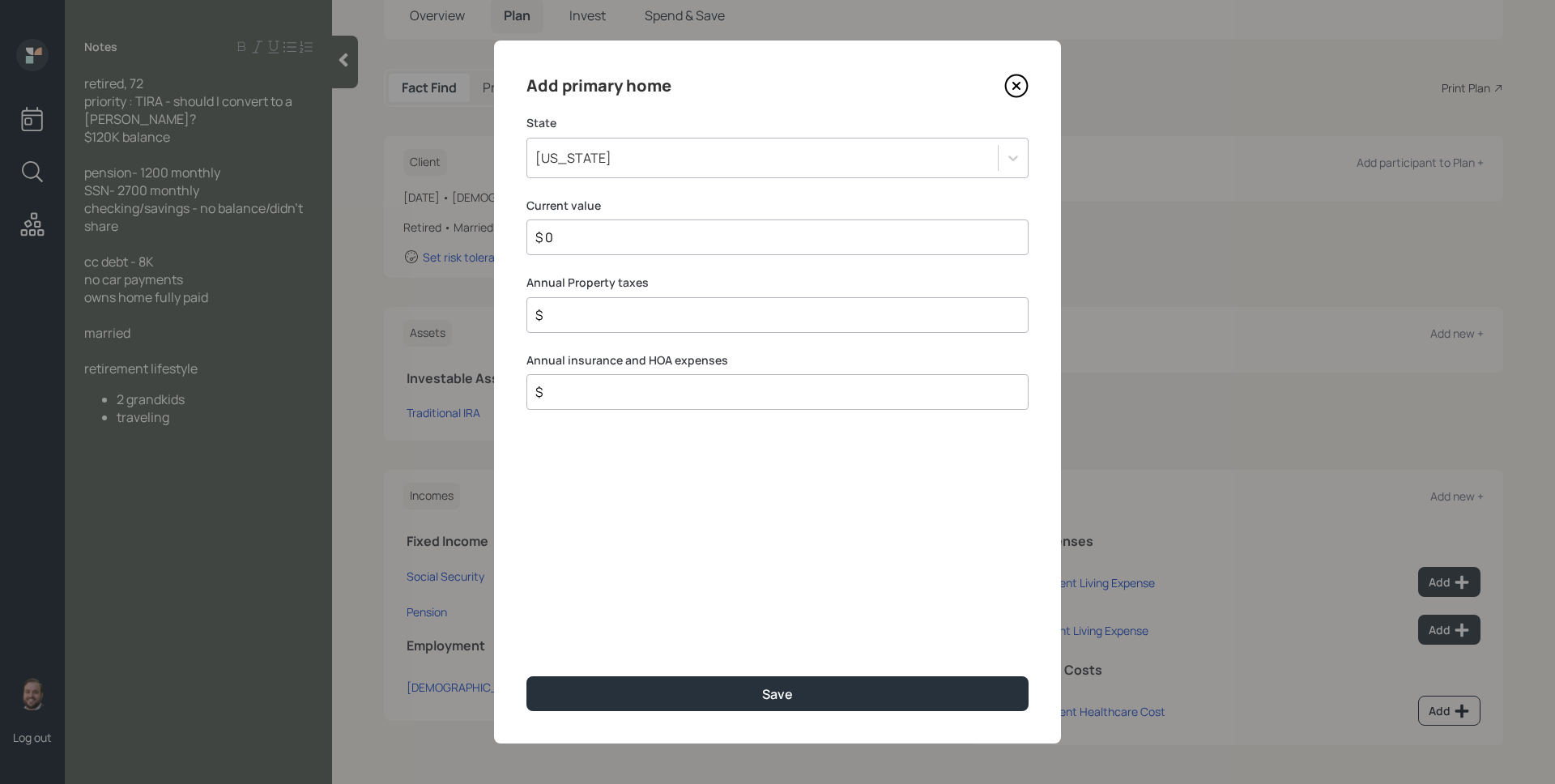
type input "$ 0"
click at [527, 676] on button "Save" at bounding box center [778, 693] width 502 height 34
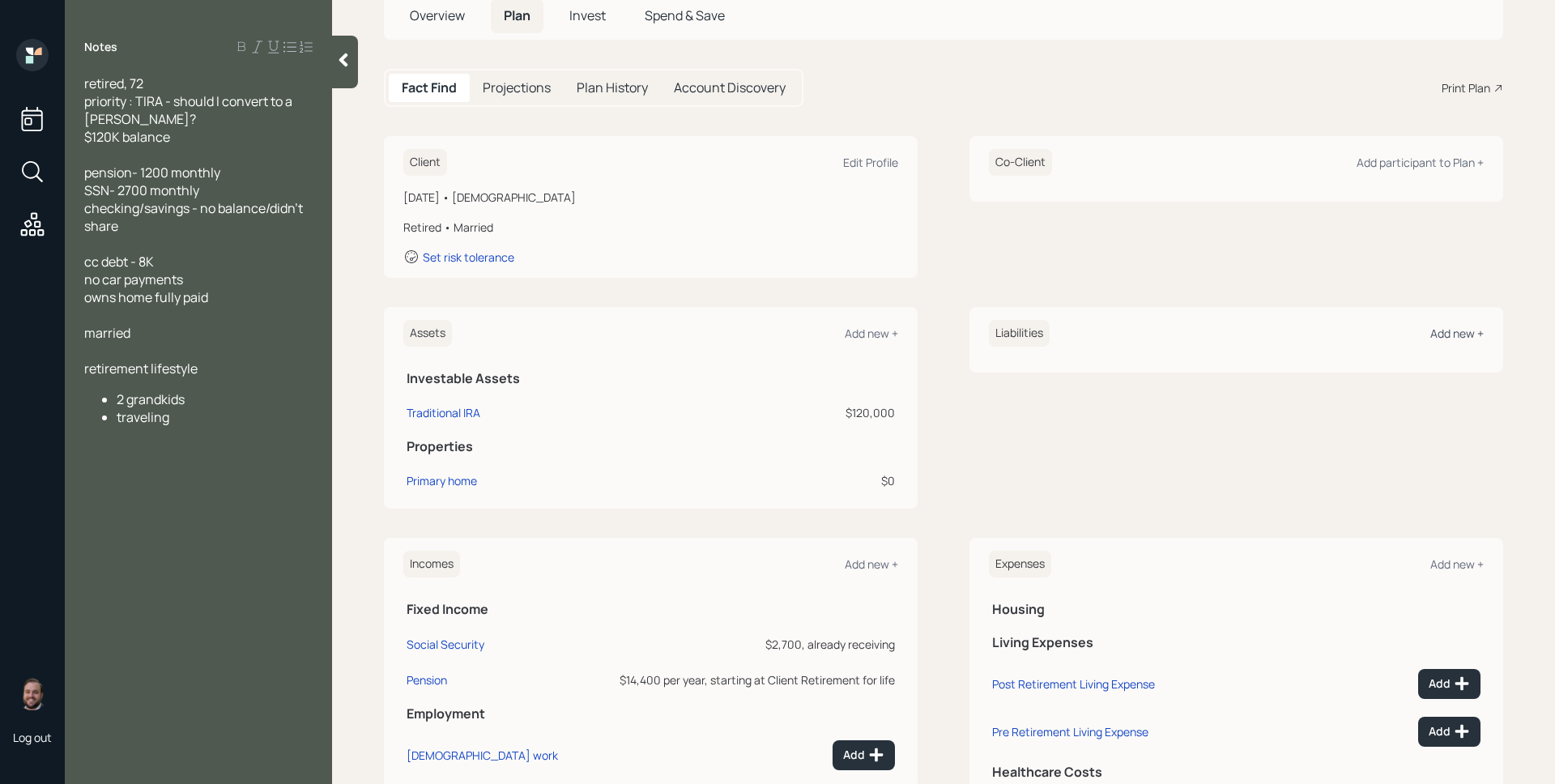
click at [1445, 337] on div "Add new +" at bounding box center [1457, 332] width 53 height 15
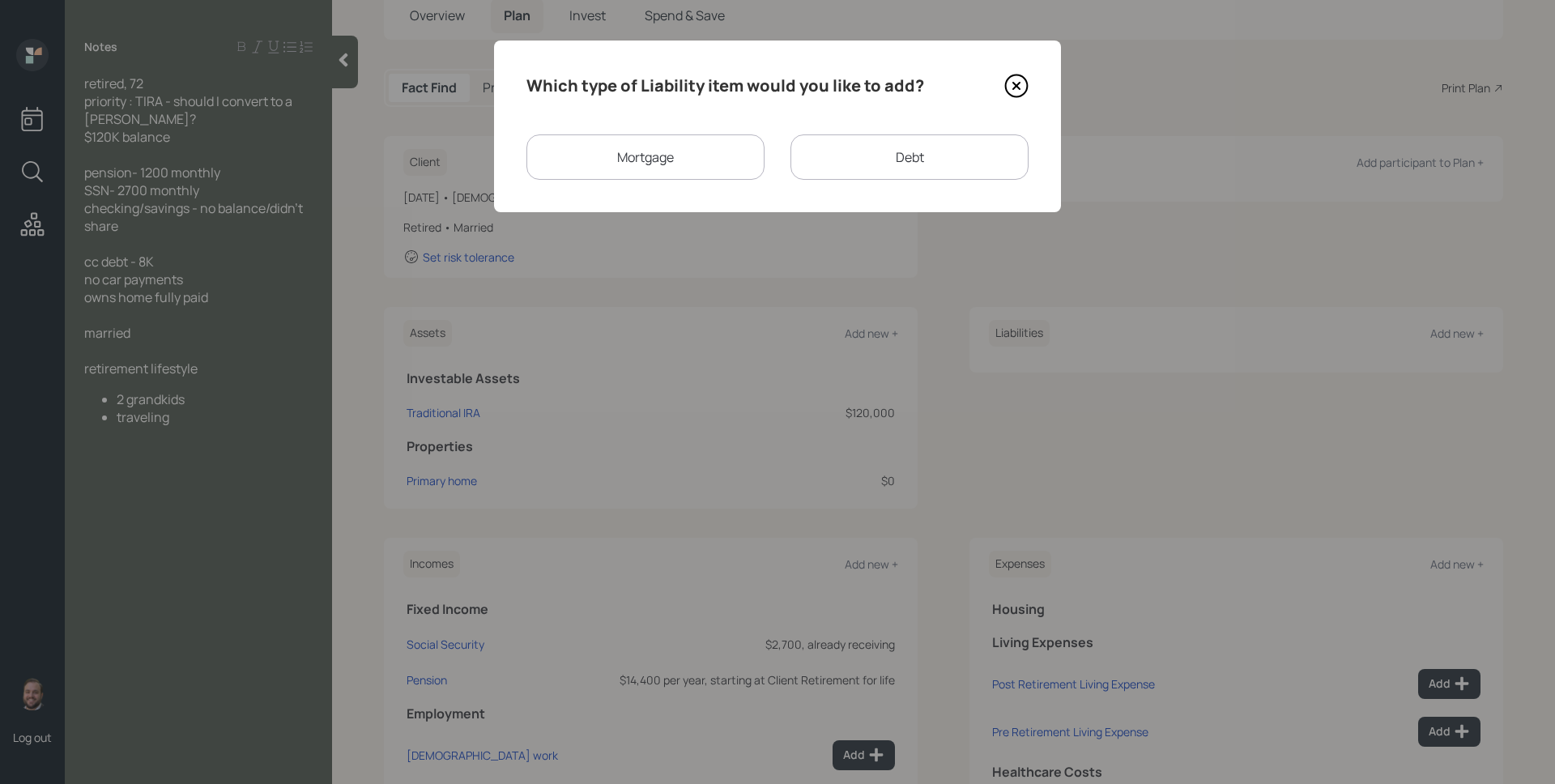
click at [865, 152] on div "Debt" at bounding box center [909, 156] width 238 height 45
select select "credit_card"
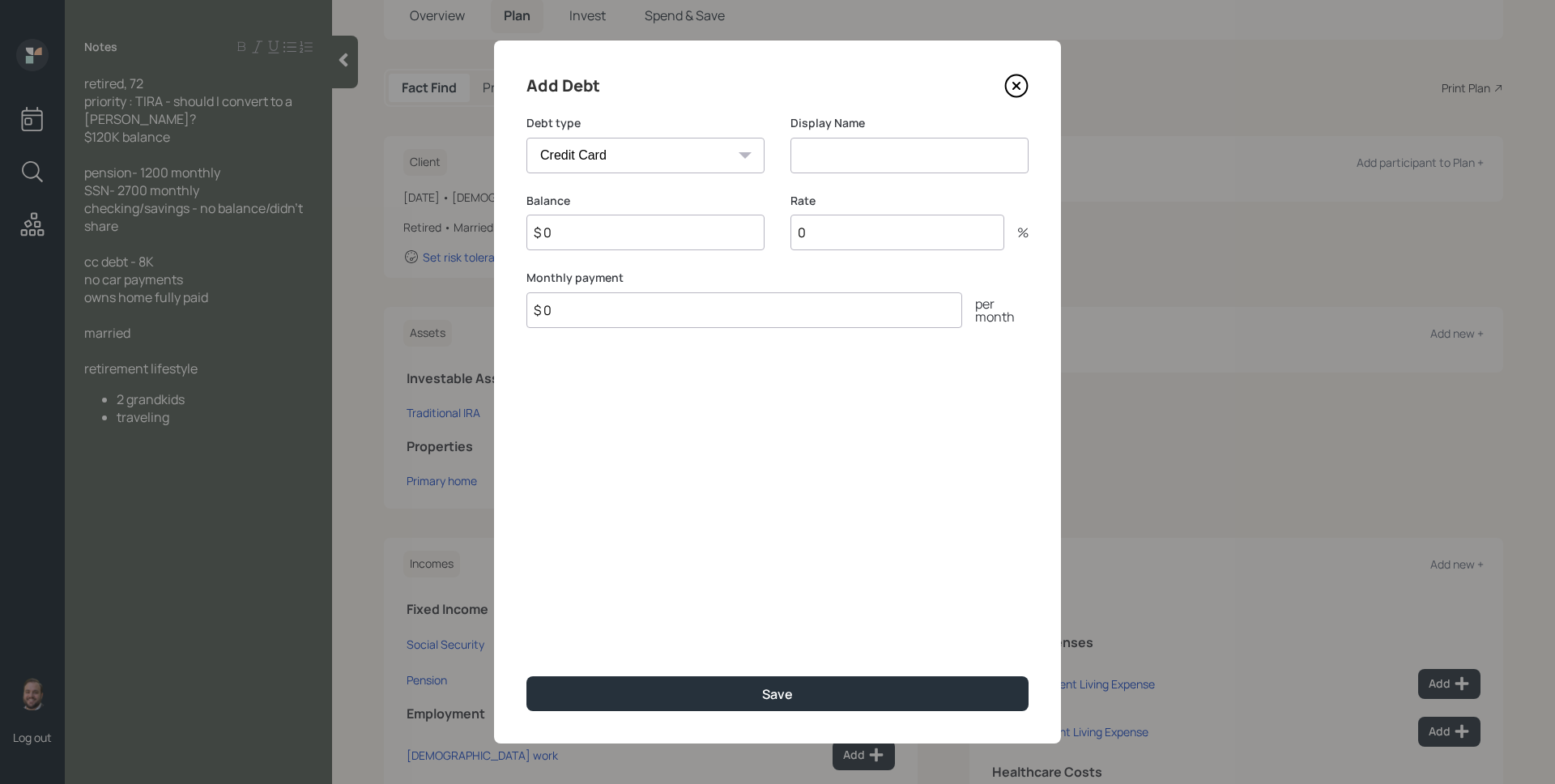
click at [846, 160] on input at bounding box center [909, 156] width 238 height 35
type input "Credit Cards"
type input "$ 8,000"
click at [527, 676] on button "Save" at bounding box center [778, 693] width 502 height 34
